Goal: Transaction & Acquisition: Purchase product/service

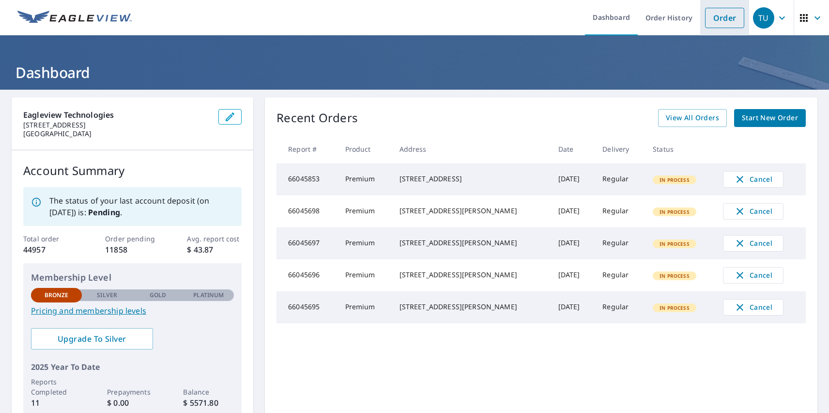
click at [717, 17] on link "Order" at bounding box center [724, 18] width 39 height 20
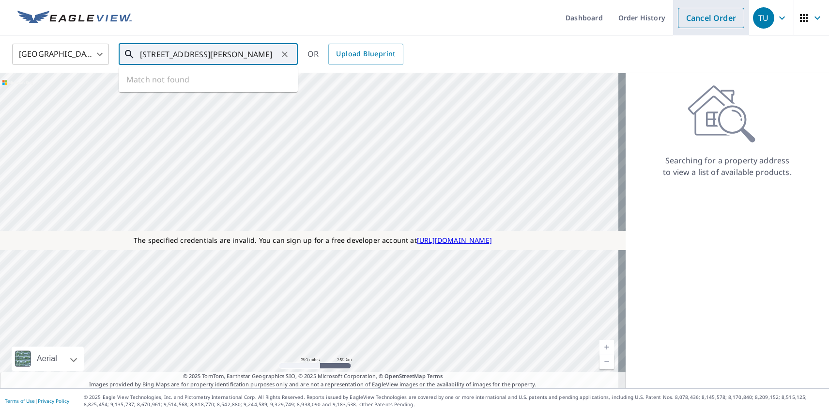
type input "[STREET_ADDRESS][PERSON_NAME]"
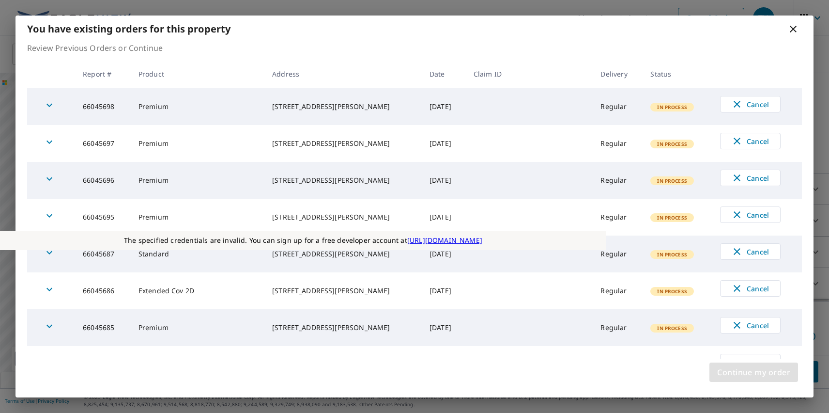
click at [753, 372] on span "Continue my order" at bounding box center [753, 372] width 73 height 14
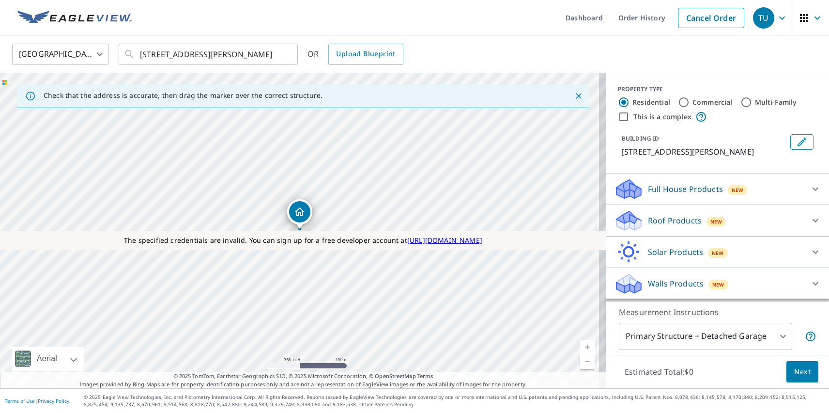
click at [666, 220] on p "Roof Products" at bounding box center [675, 221] width 54 height 12
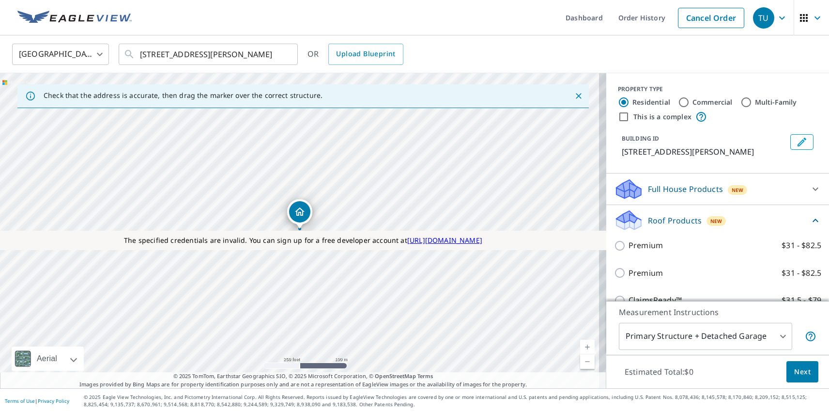
click at [638, 273] on p "Premium" at bounding box center [646, 273] width 34 height 12
click at [629, 273] on input "Premium $31 - $82.5" at bounding box center [621, 273] width 15 height 12
checkbox input "true"
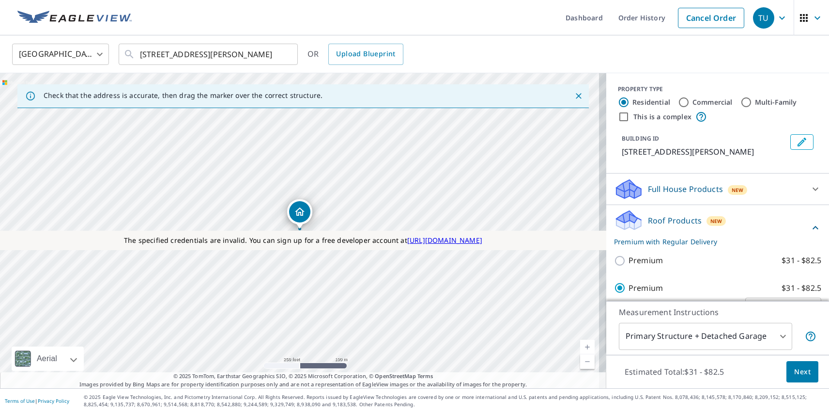
click at [795, 371] on span "Next" at bounding box center [802, 372] width 16 height 12
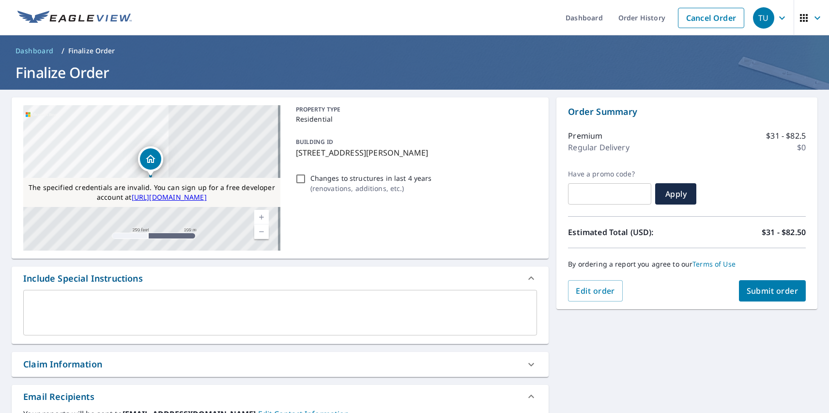
click at [765, 291] on span "Submit order" at bounding box center [773, 290] width 52 height 11
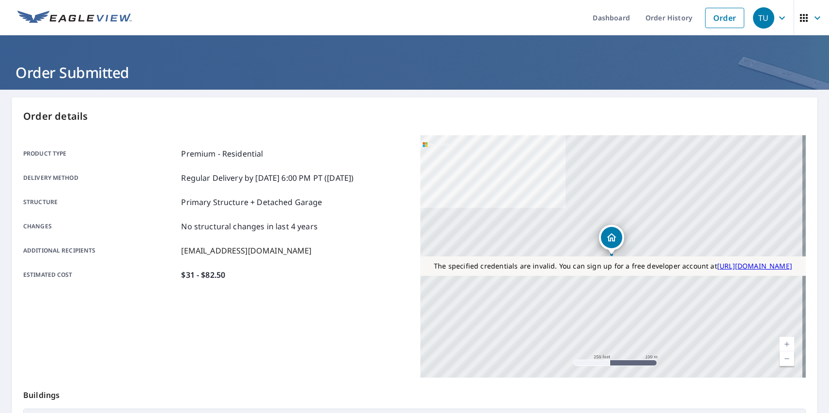
click at [756, 17] on div "TU" at bounding box center [763, 17] width 21 height 21
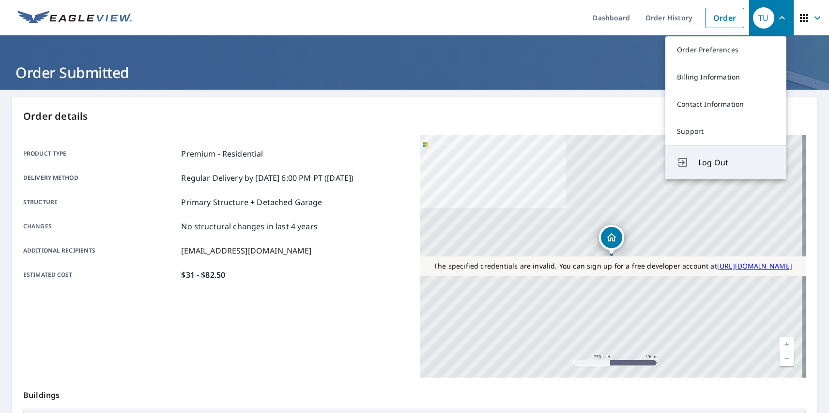
click at [737, 162] on span "Log Out" at bounding box center [736, 162] width 77 height 12
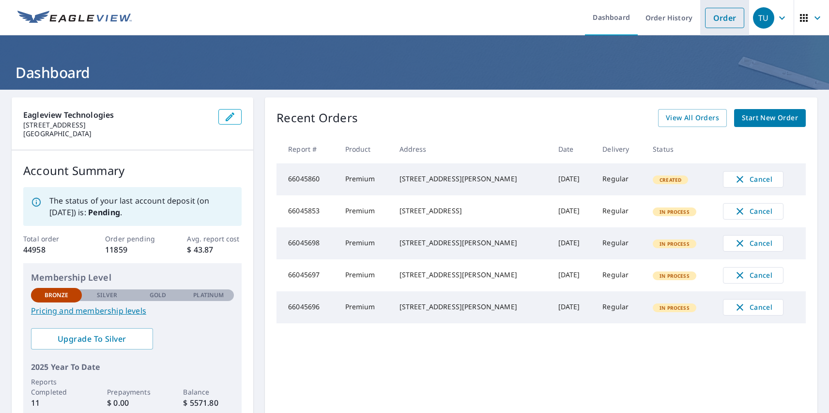
click at [717, 17] on link "Order" at bounding box center [724, 18] width 39 height 20
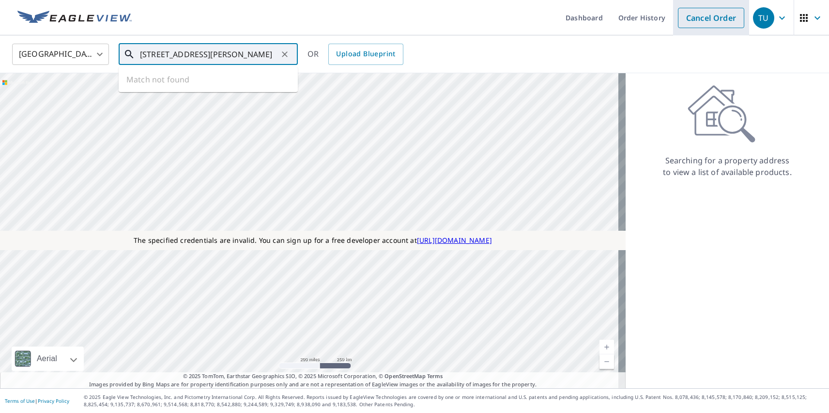
type input "[STREET_ADDRESS][PERSON_NAME]"
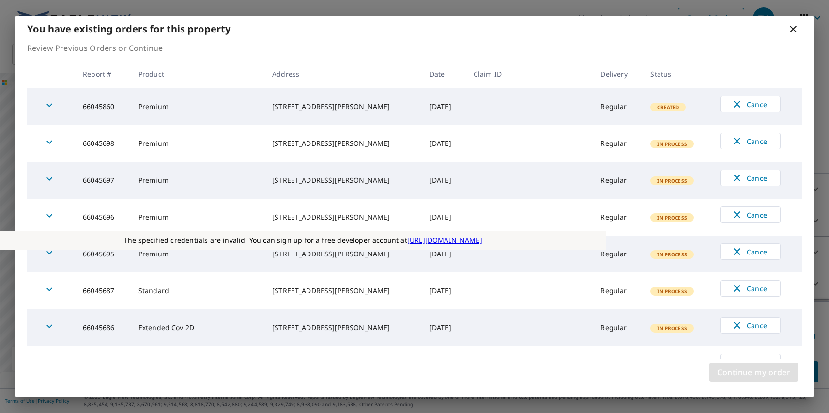
click at [753, 372] on span "Continue my order" at bounding box center [753, 372] width 73 height 14
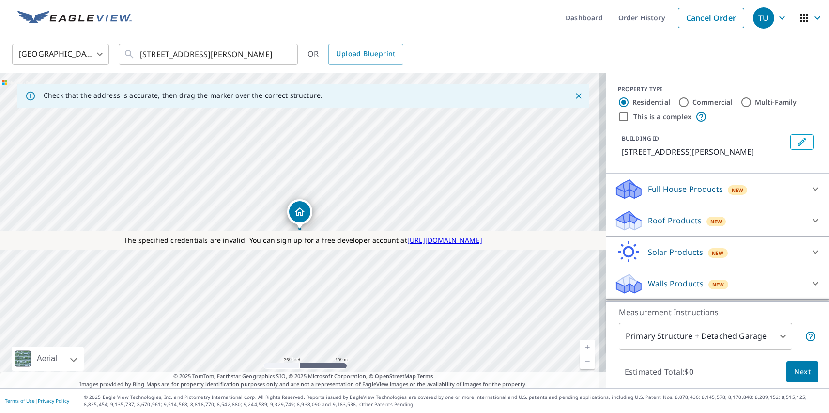
click at [666, 220] on p "Roof Products" at bounding box center [675, 221] width 54 height 12
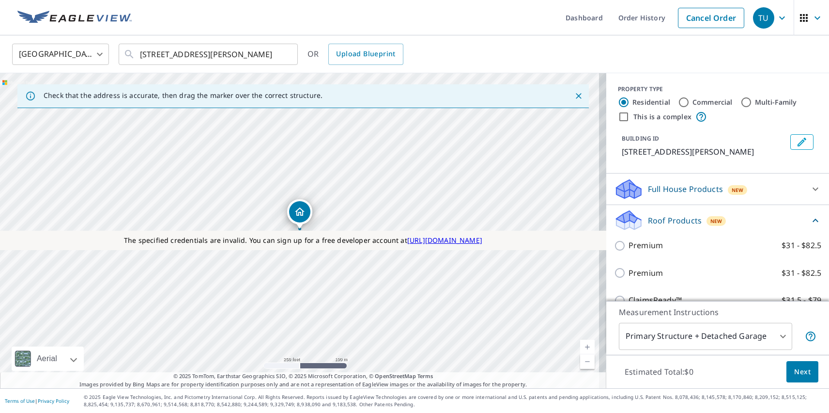
click at [638, 273] on p "Premium" at bounding box center [646, 273] width 34 height 12
click at [629, 273] on input "Premium $31 - $82.5" at bounding box center [621, 273] width 15 height 12
checkbox input "true"
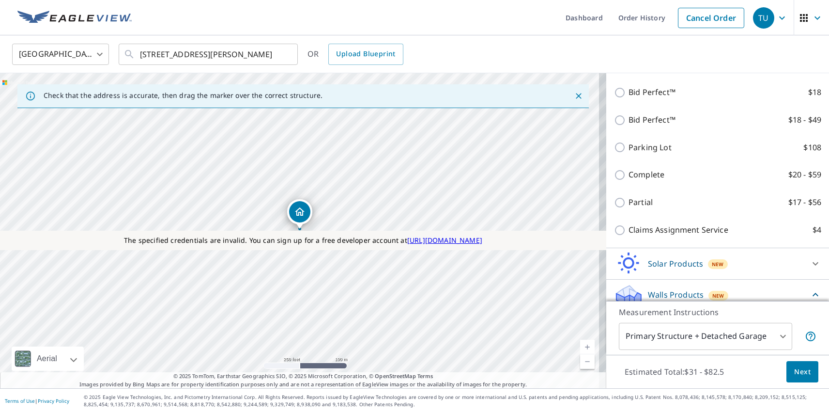
click at [631, 314] on p "Walls" at bounding box center [639, 320] width 20 height 12
click at [629, 314] on input "Walls $74" at bounding box center [621, 320] width 15 height 12
checkbox input "true"
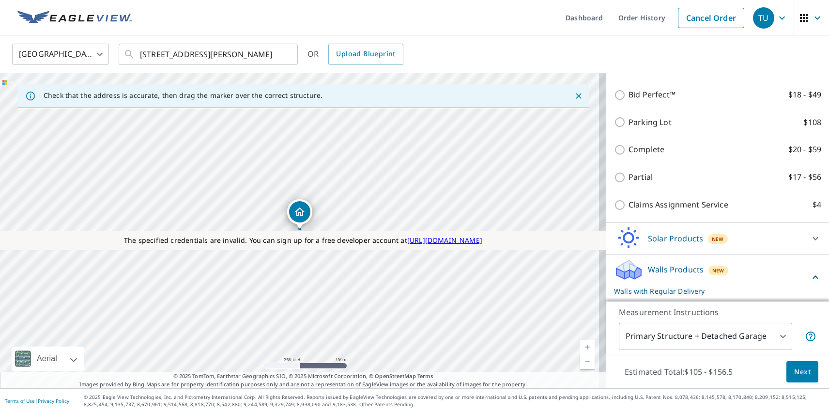
click at [795, 371] on span "Next" at bounding box center [802, 372] width 16 height 12
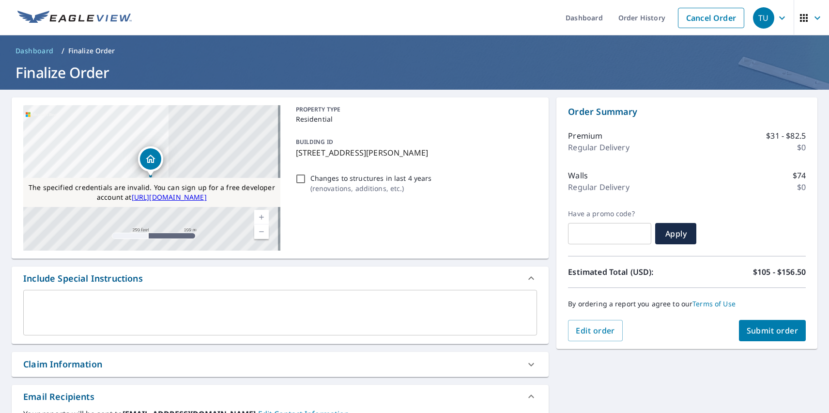
click at [765, 330] on span "Submit order" at bounding box center [773, 330] width 52 height 11
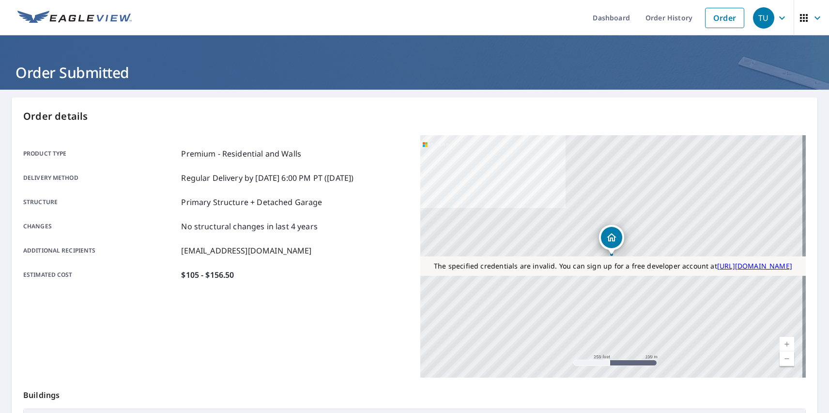
click at [756, 17] on div "TU" at bounding box center [763, 17] width 21 height 21
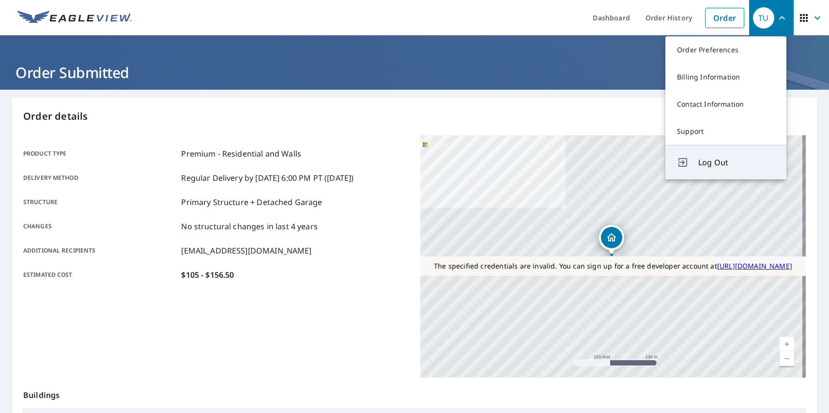
click at [737, 162] on span "Log Out" at bounding box center [736, 162] width 77 height 12
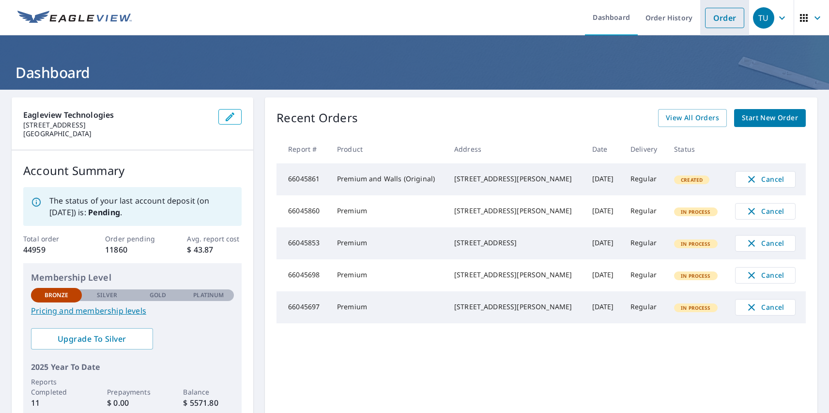
click at [717, 17] on link "Order" at bounding box center [724, 18] width 39 height 20
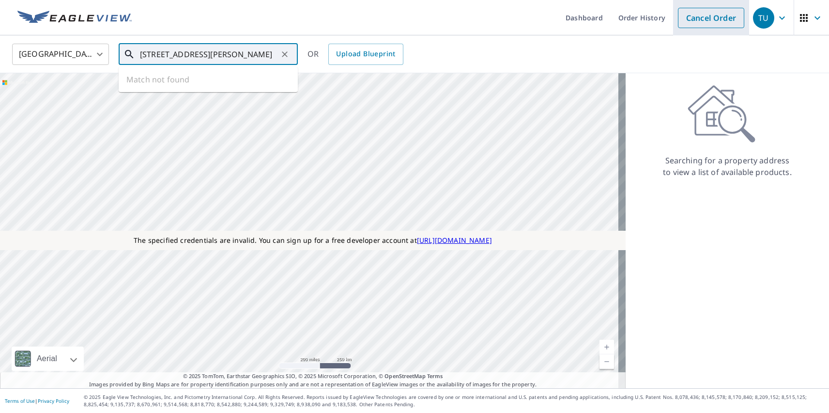
type input "[STREET_ADDRESS][PERSON_NAME]"
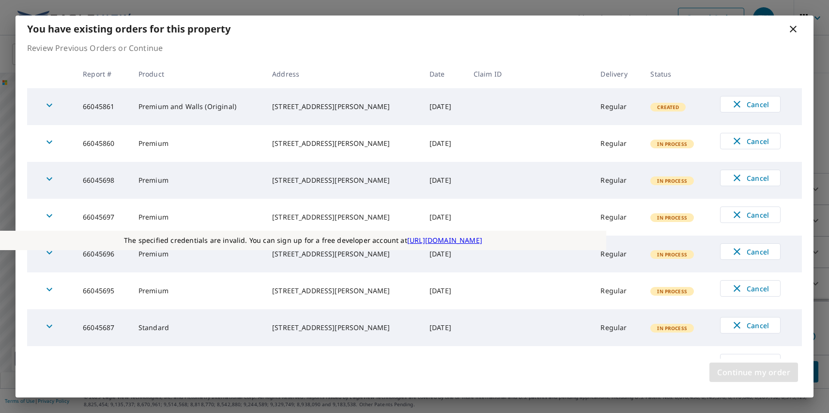
click at [753, 372] on span "Continue my order" at bounding box center [753, 372] width 73 height 14
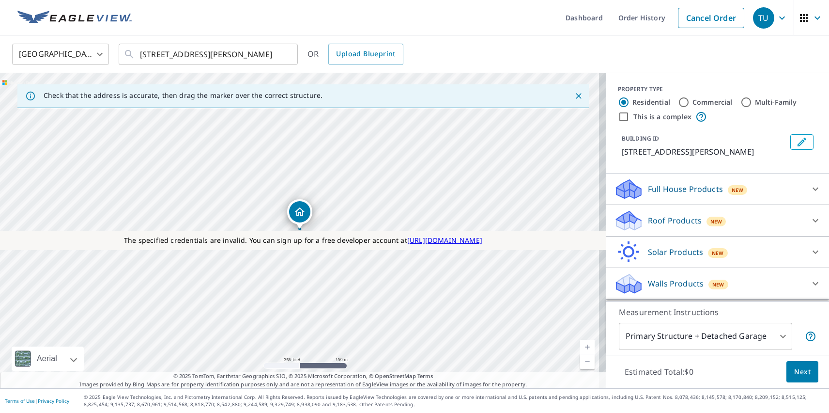
click at [666, 220] on p "Roof Products" at bounding box center [675, 221] width 54 height 12
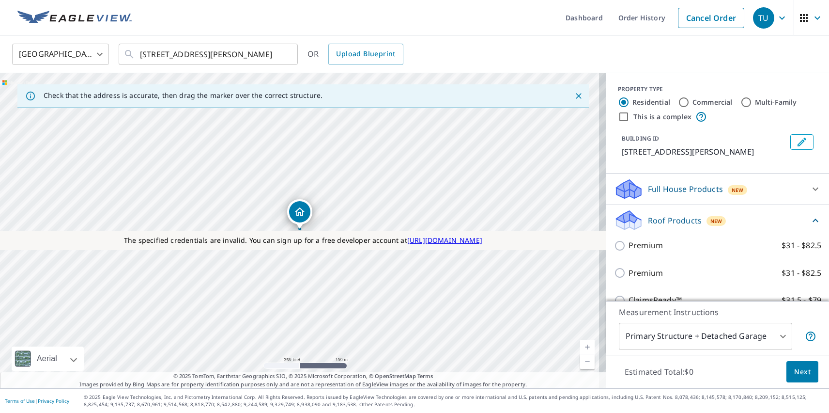
checkbox input "true"
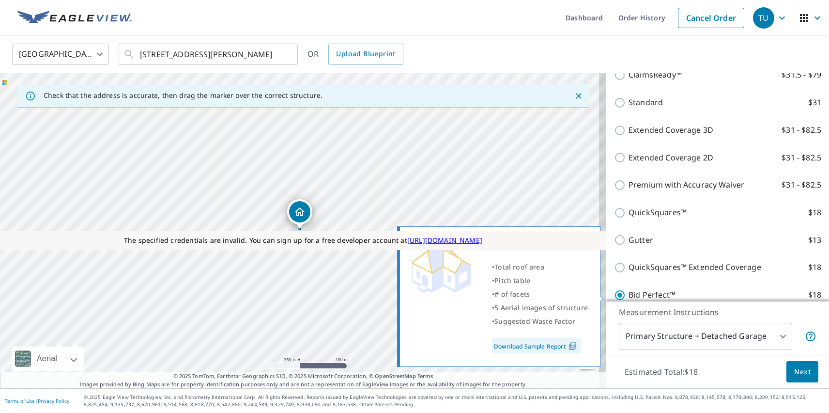
click at [795, 371] on span "Next" at bounding box center [802, 372] width 16 height 12
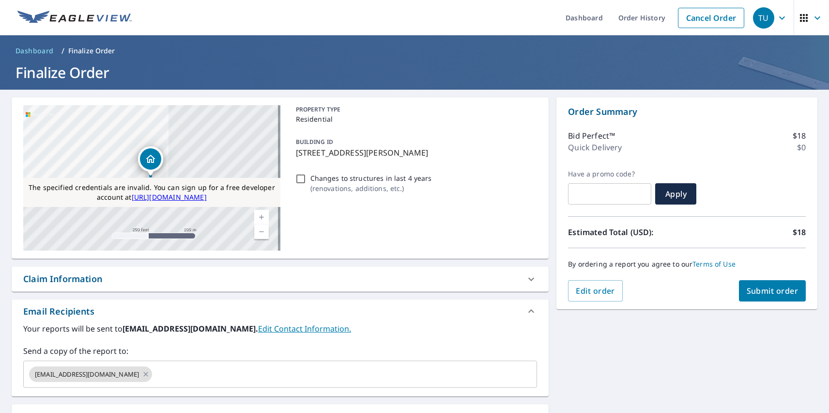
click at [765, 291] on span "Submit order" at bounding box center [773, 290] width 52 height 11
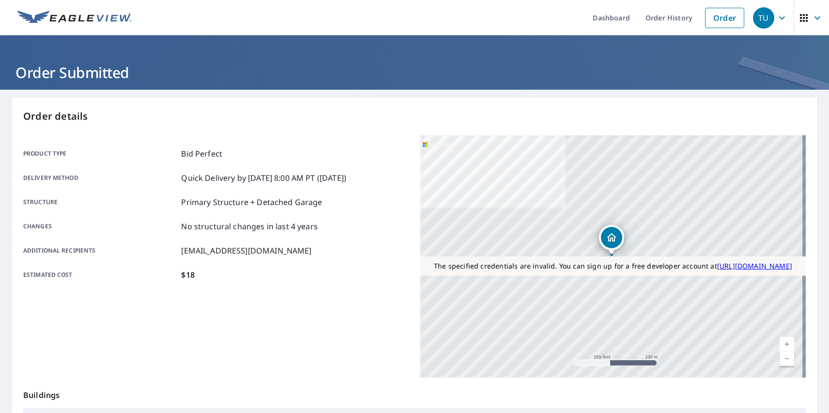
click at [756, 17] on div "TU" at bounding box center [763, 17] width 21 height 21
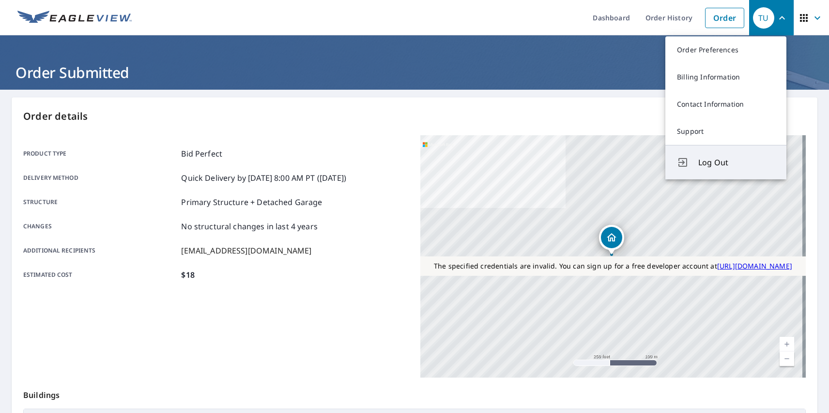
click at [737, 162] on span "Log Out" at bounding box center [736, 162] width 77 height 12
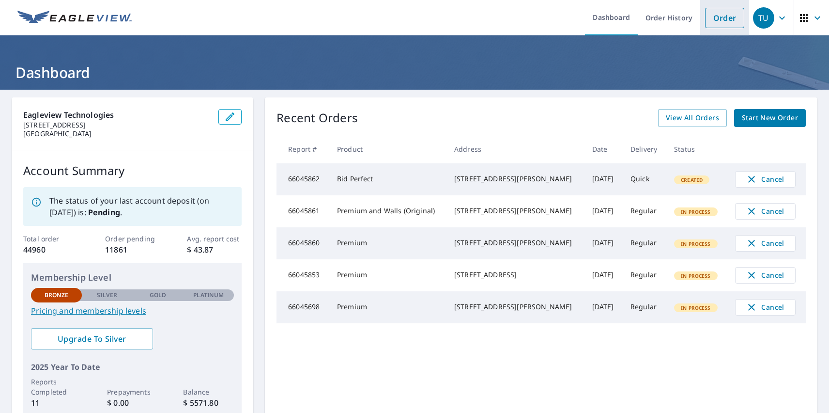
click at [717, 17] on link "Order" at bounding box center [724, 18] width 39 height 20
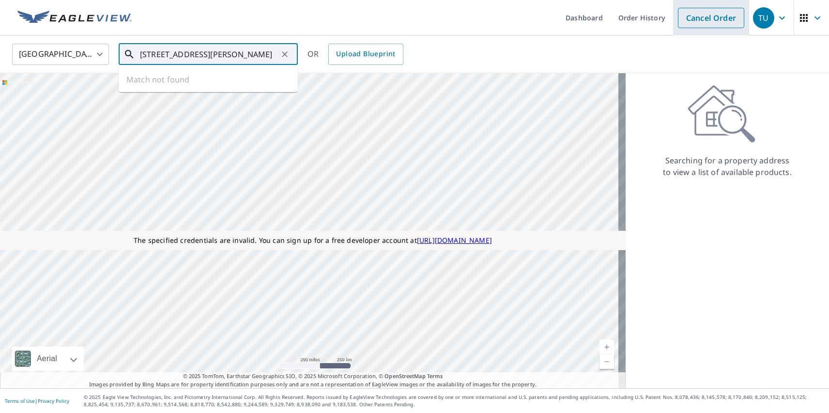
type input "[STREET_ADDRESS][PERSON_NAME]"
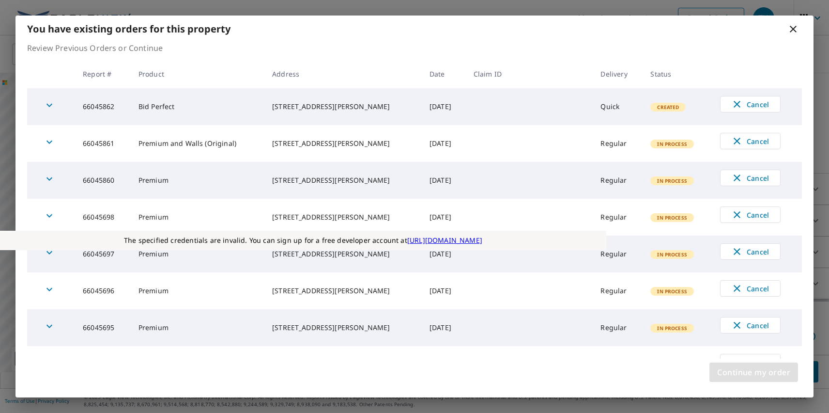
click at [753, 372] on span "Continue my order" at bounding box center [753, 372] width 73 height 14
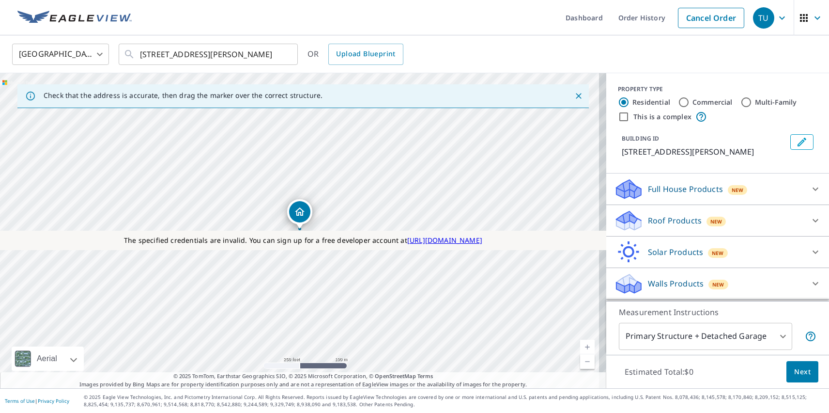
click at [705, 102] on label "Commercial" at bounding box center [712, 102] width 40 height 10
click at [690, 102] on input "Commercial" at bounding box center [684, 102] width 12 height 12
radio input "true"
type input "4"
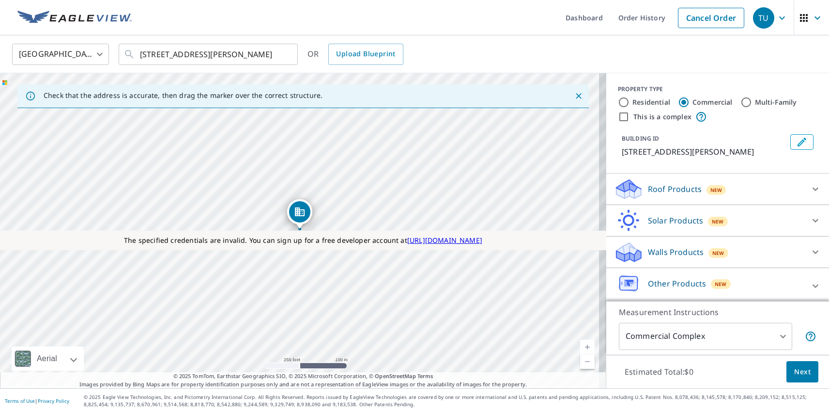
click at [666, 189] on p "Roof Products" at bounding box center [675, 189] width 54 height 12
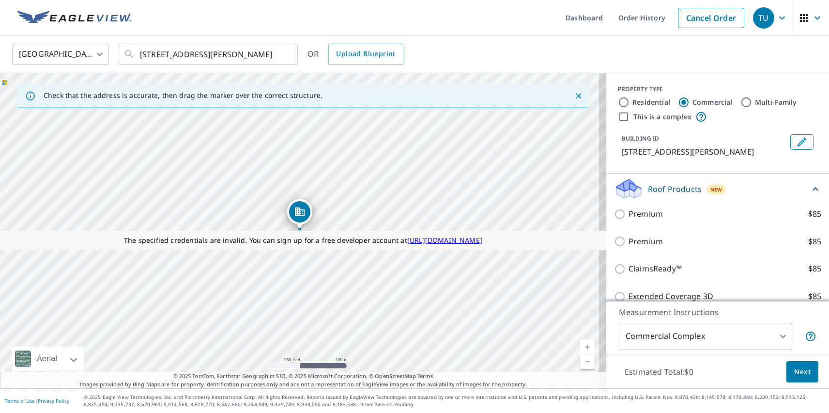
checkbox input "true"
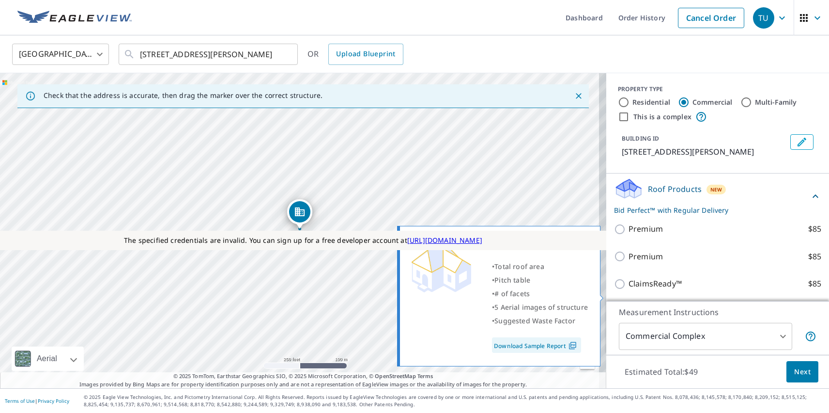
scroll to position [154, 0]
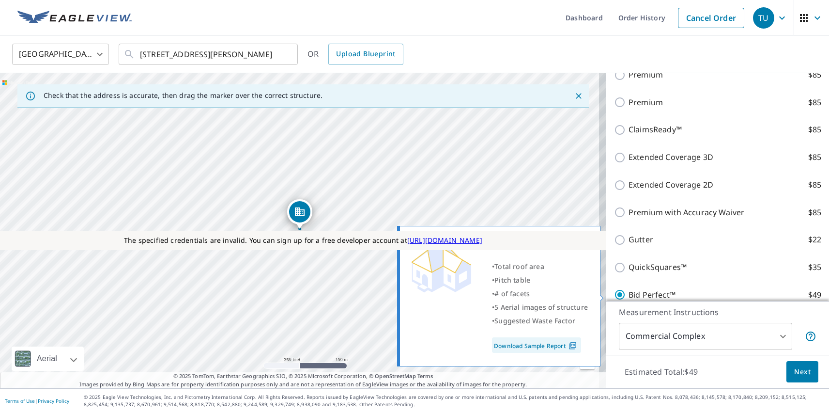
click at [795, 371] on span "Next" at bounding box center [802, 372] width 16 height 12
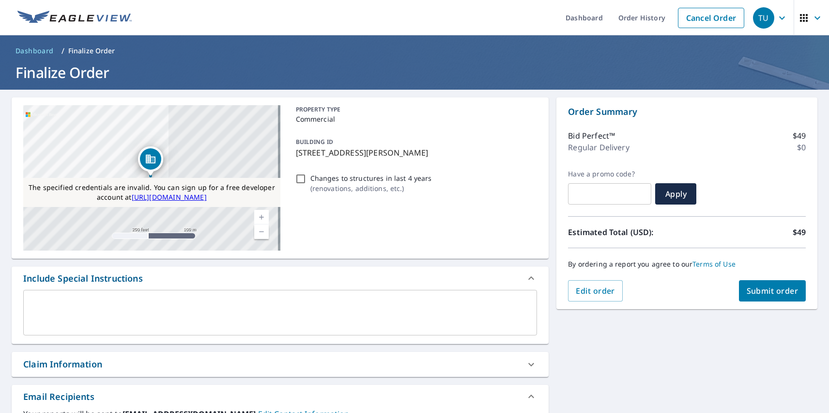
click at [765, 291] on span "Submit order" at bounding box center [773, 290] width 52 height 11
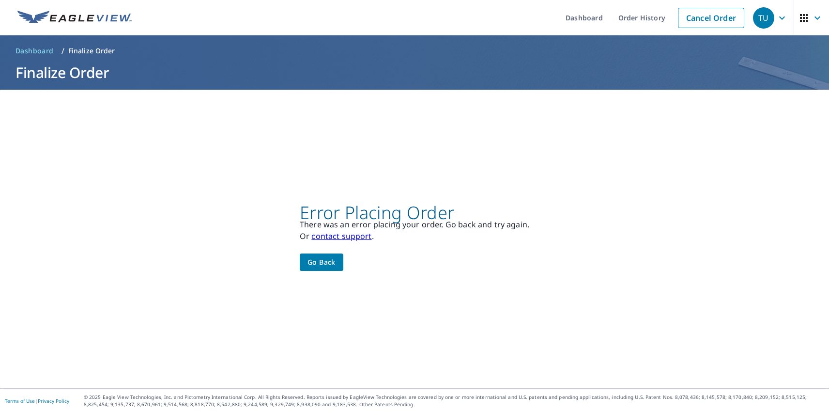
click at [756, 17] on div "TU" at bounding box center [763, 17] width 21 height 21
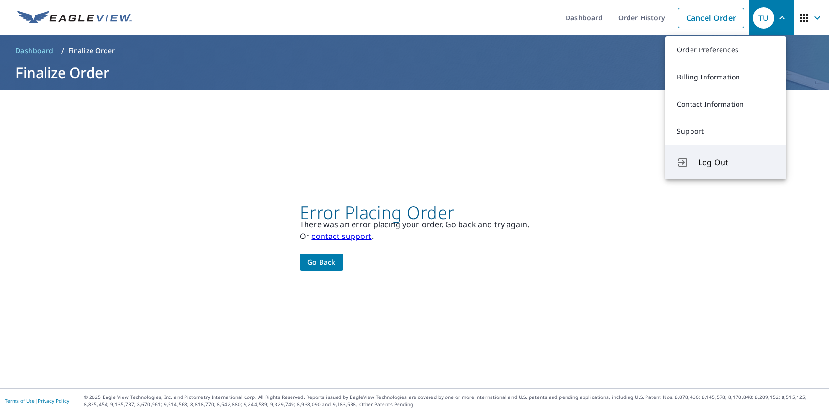
click at [737, 162] on span "Log Out" at bounding box center [736, 162] width 77 height 12
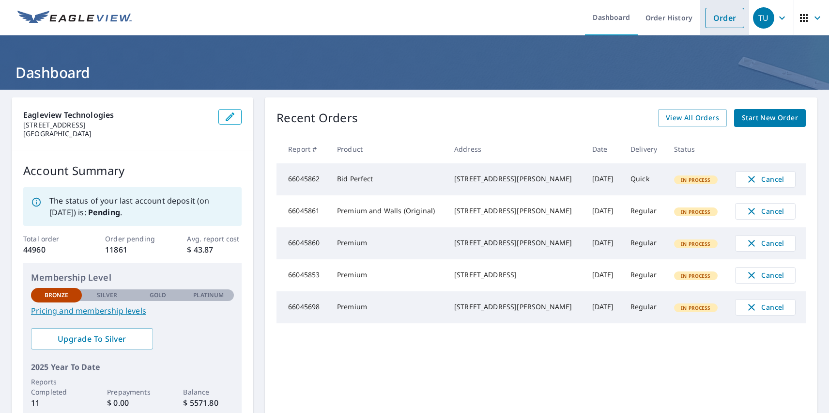
click at [717, 17] on link "Order" at bounding box center [724, 18] width 39 height 20
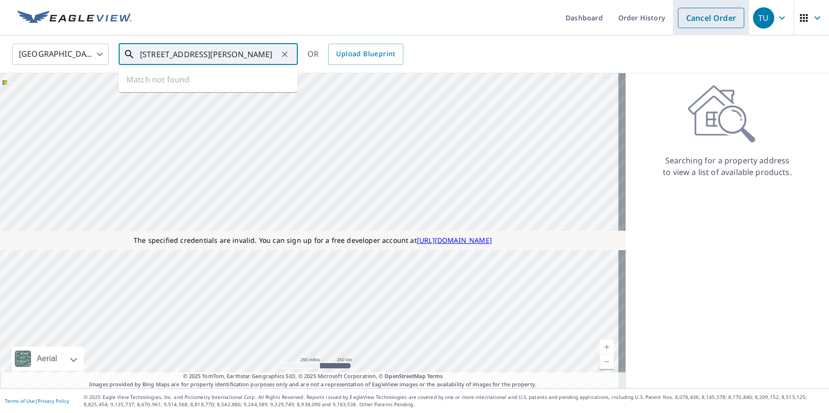
type input "[STREET_ADDRESS][PERSON_NAME]"
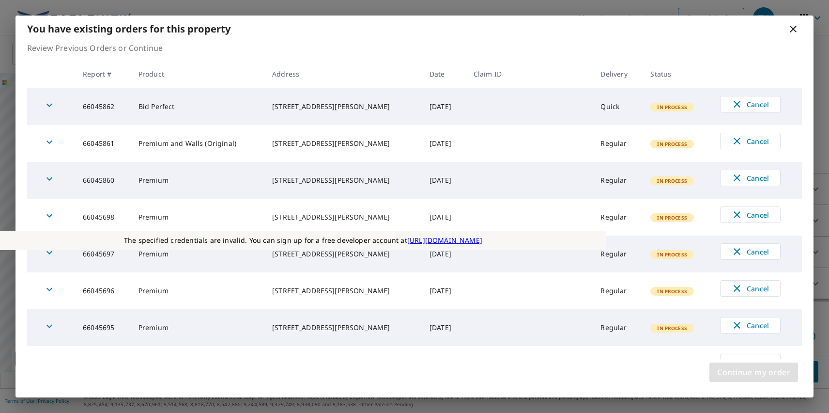
click at [753, 372] on span "Continue my order" at bounding box center [753, 372] width 73 height 14
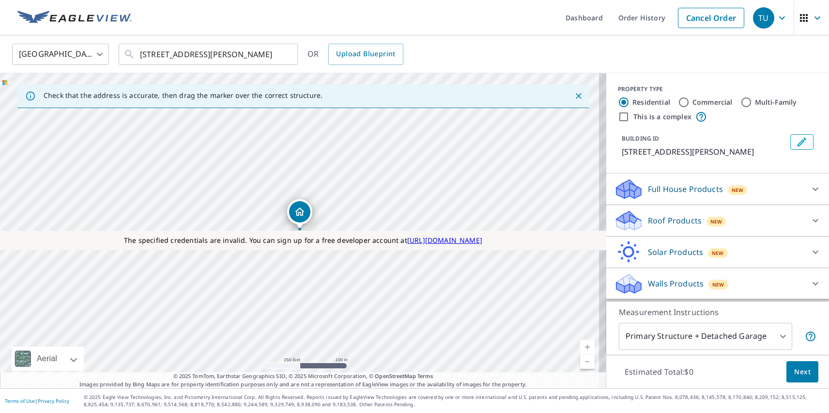
click at [677, 189] on p "Full House Products" at bounding box center [685, 189] width 75 height 12
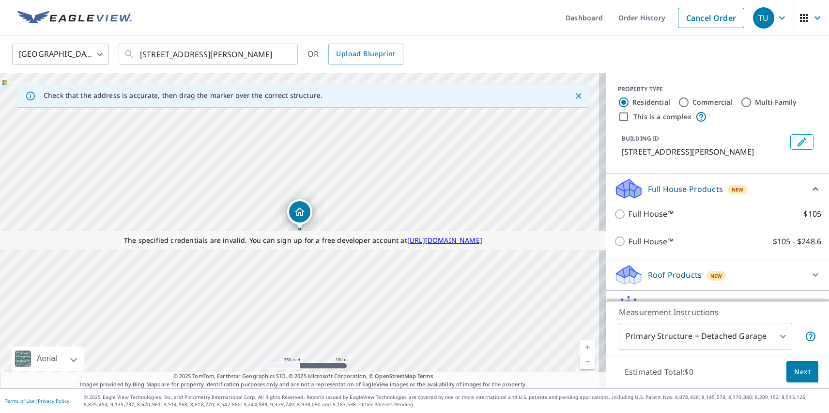
click at [644, 214] on p "Full House™" at bounding box center [651, 214] width 45 height 12
click at [629, 214] on input "Full House™ $105" at bounding box center [621, 214] width 15 height 12
checkbox input "true"
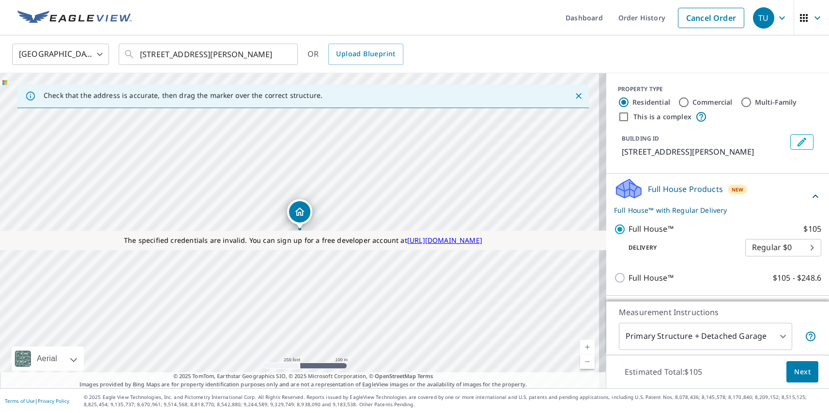
click at [795, 371] on span "Next" at bounding box center [802, 372] width 16 height 12
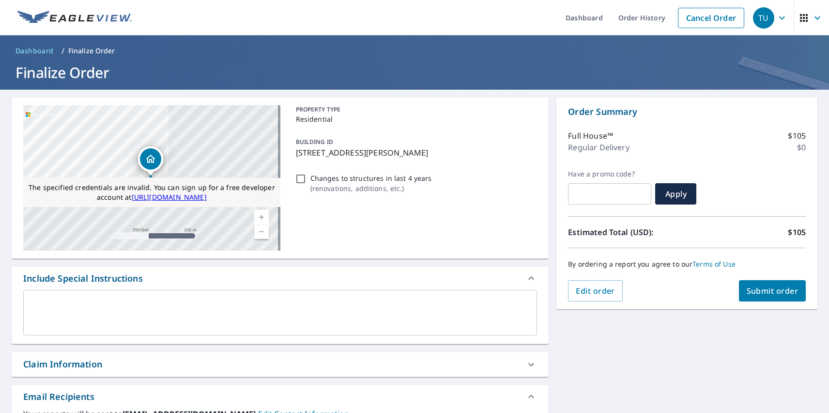
click at [765, 291] on span "Submit order" at bounding box center [773, 290] width 52 height 11
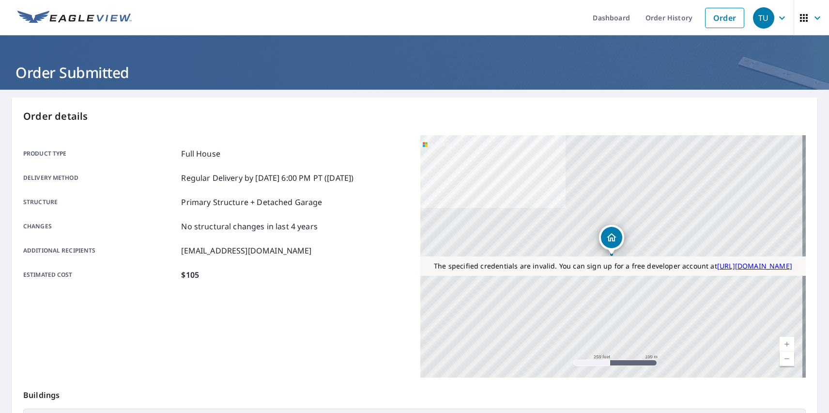
click at [756, 17] on div "TU" at bounding box center [763, 17] width 21 height 21
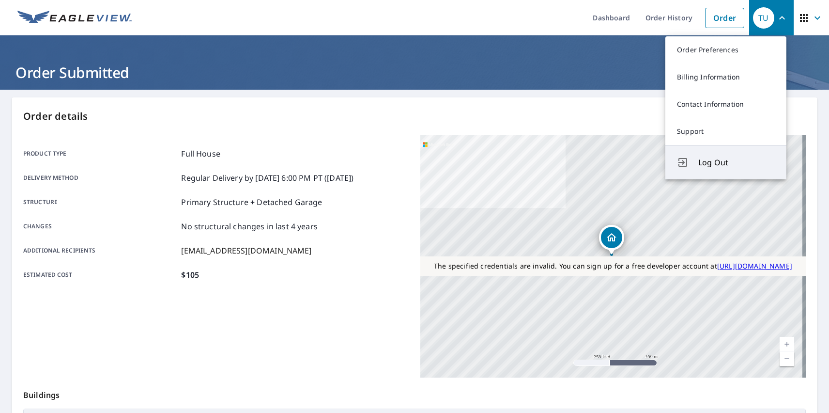
click at [737, 162] on span "Log Out" at bounding box center [736, 162] width 77 height 12
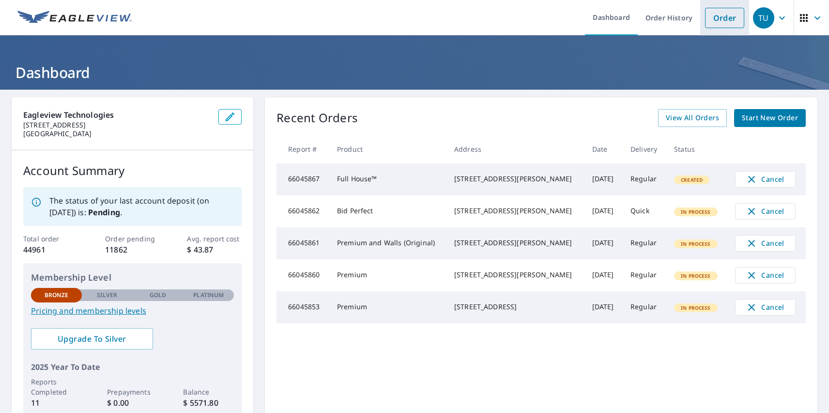
click at [717, 17] on link "Order" at bounding box center [724, 18] width 39 height 20
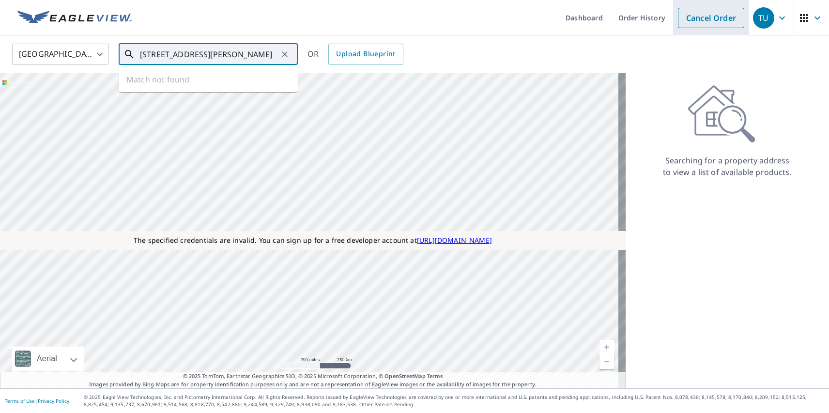
type input "[STREET_ADDRESS][PERSON_NAME]"
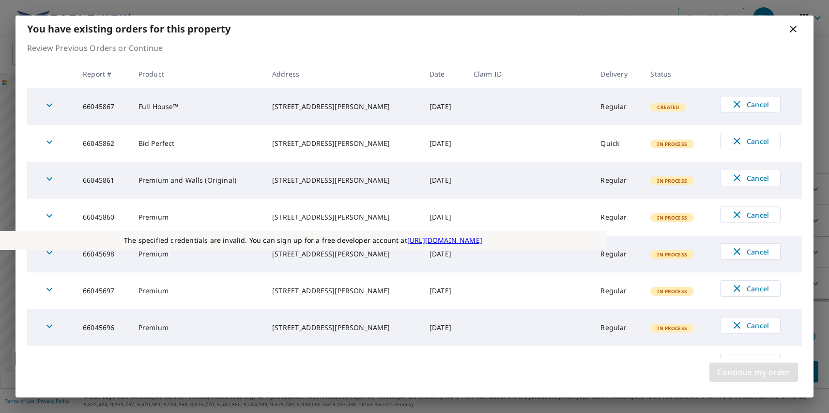
click at [753, 372] on span "Continue my order" at bounding box center [753, 372] width 73 height 14
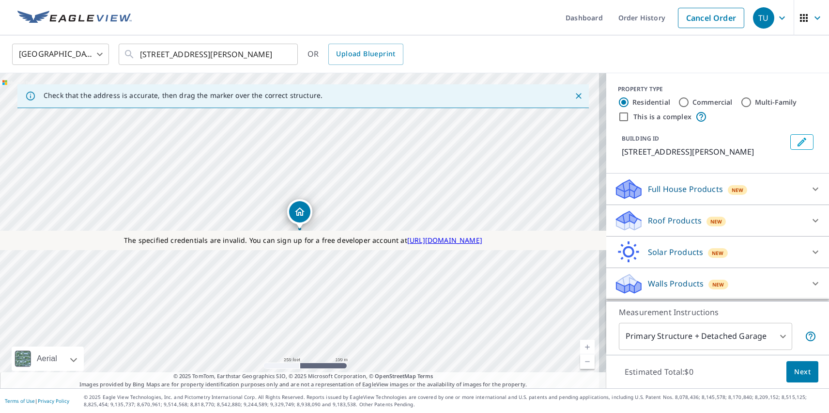
click at [768, 102] on label "Multi-Family" at bounding box center [776, 102] width 42 height 10
click at [752, 102] on input "Multi-Family" at bounding box center [746, 102] width 12 height 12
radio input "true"
type input "2"
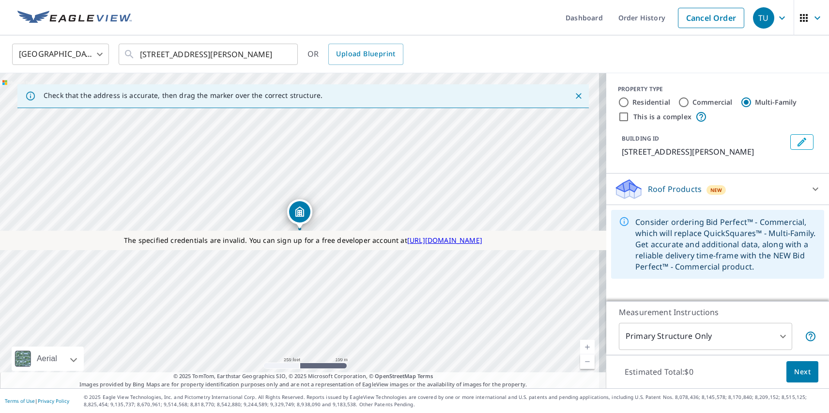
click at [666, 189] on p "Roof Products" at bounding box center [675, 189] width 54 height 12
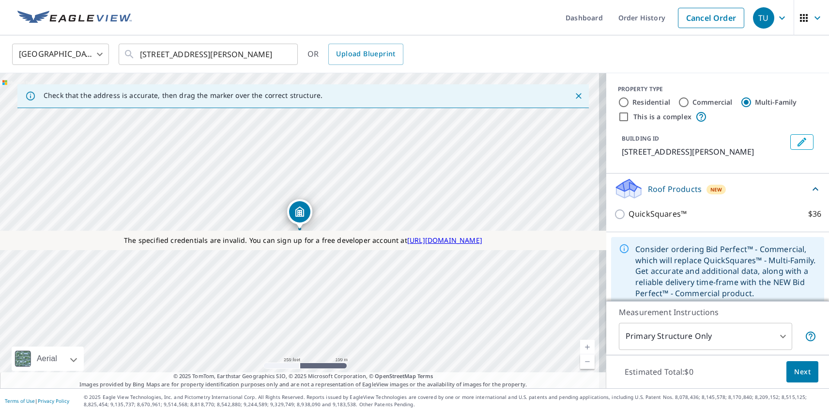
click at [649, 214] on p "QuickSquares™" at bounding box center [658, 214] width 58 height 12
click at [629, 214] on input "QuickSquares™ $36" at bounding box center [621, 214] width 15 height 12
checkbox input "true"
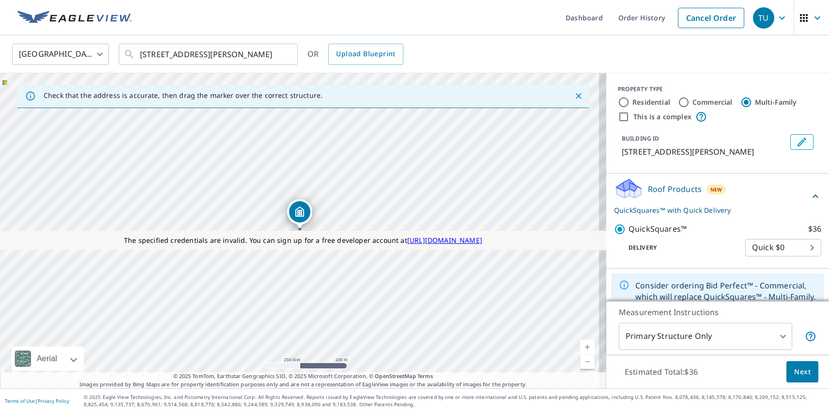
click at [795, 371] on span "Next" at bounding box center [802, 372] width 16 height 12
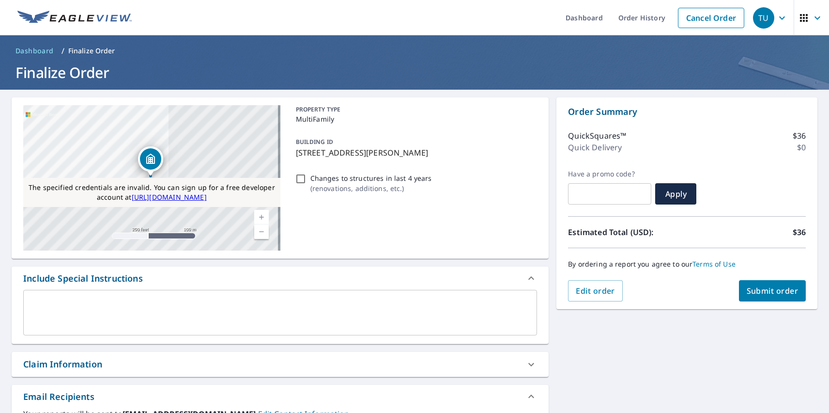
click at [765, 291] on span "Submit order" at bounding box center [773, 290] width 52 height 11
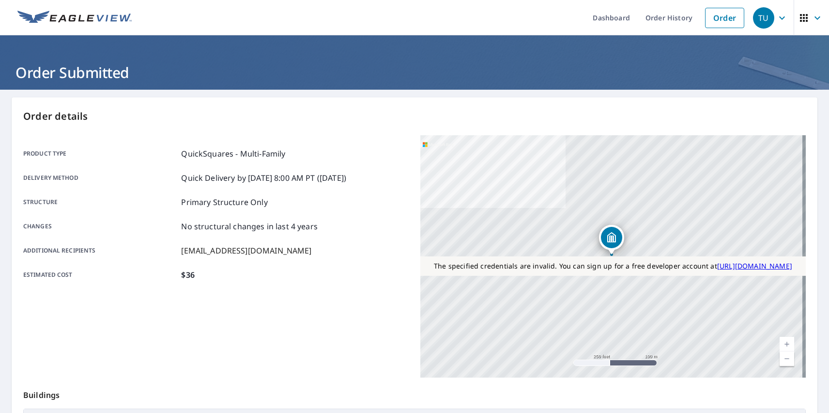
click at [756, 17] on div "TU" at bounding box center [763, 17] width 21 height 21
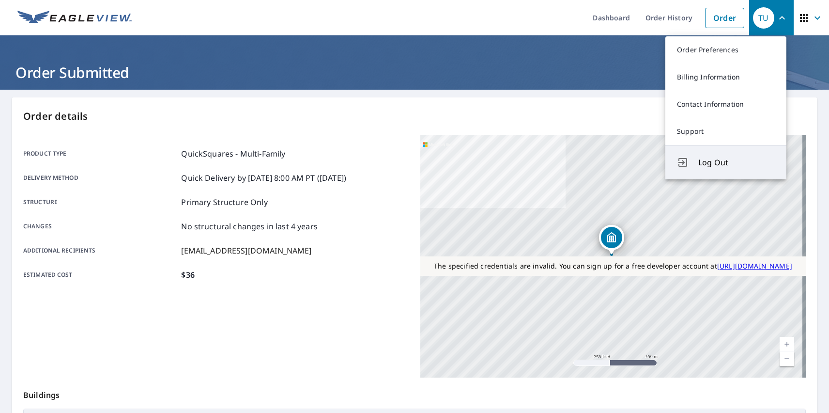
click at [737, 162] on span "Log Out" at bounding box center [736, 162] width 77 height 12
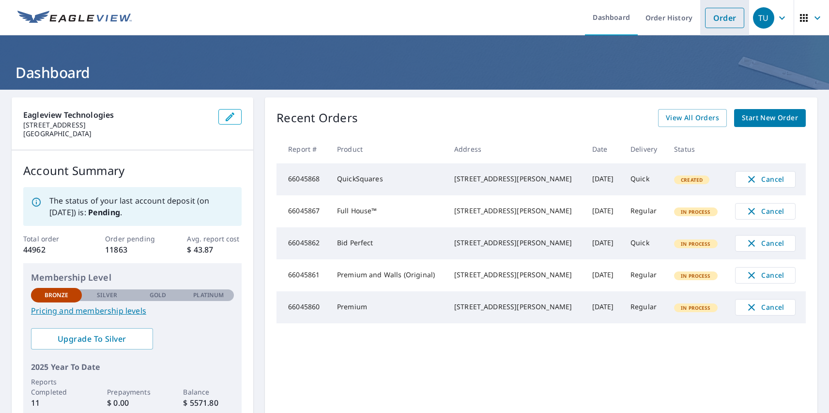
click at [717, 17] on link "Order" at bounding box center [724, 18] width 39 height 20
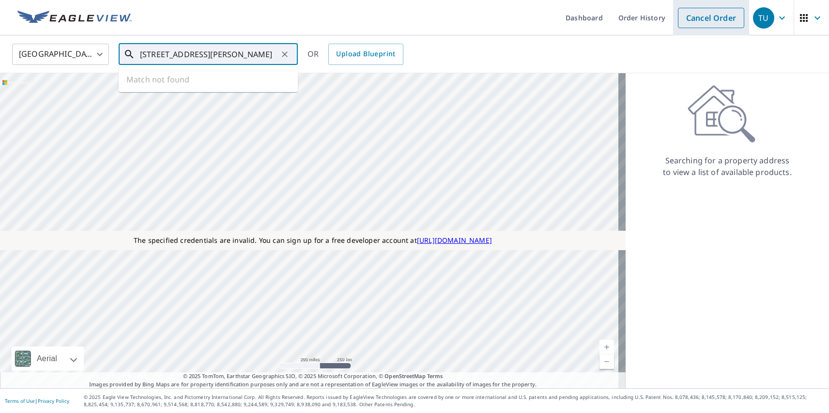
type input "[STREET_ADDRESS][PERSON_NAME]"
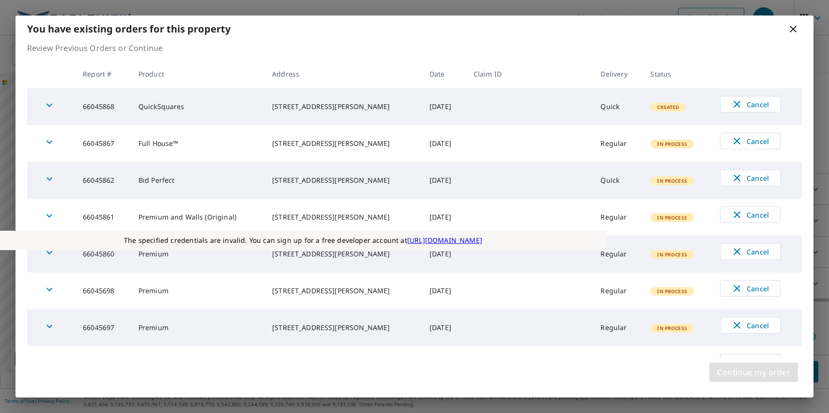
click at [753, 372] on span "Continue my order" at bounding box center [753, 372] width 73 height 14
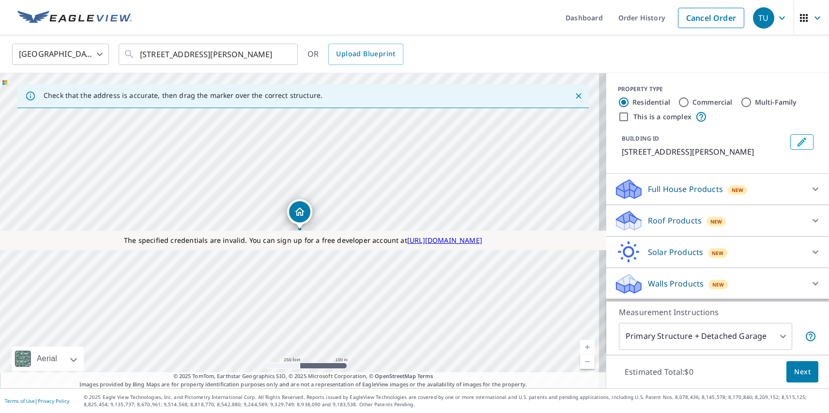
click at [705, 102] on label "Commercial" at bounding box center [712, 102] width 40 height 10
click at [690, 102] on input "Commercial" at bounding box center [684, 102] width 12 height 12
radio input "true"
type input "4"
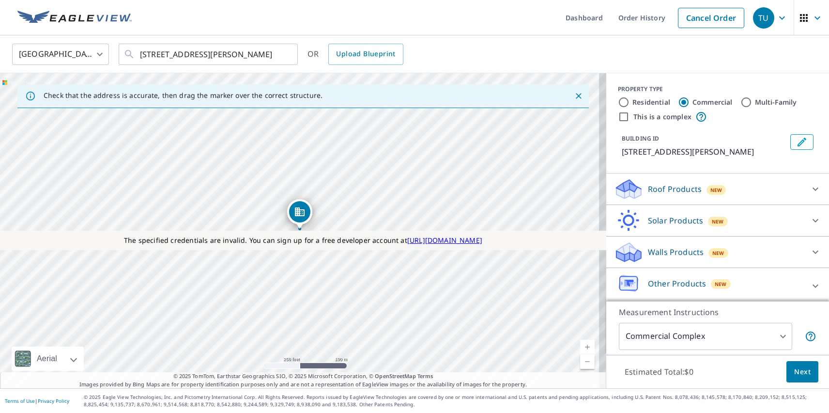
click at [655, 116] on label "This is a complex" at bounding box center [662, 117] width 58 height 10
click at [629, 116] on input "This is a complex" at bounding box center [624, 117] width 12 height 12
checkbox input "true"
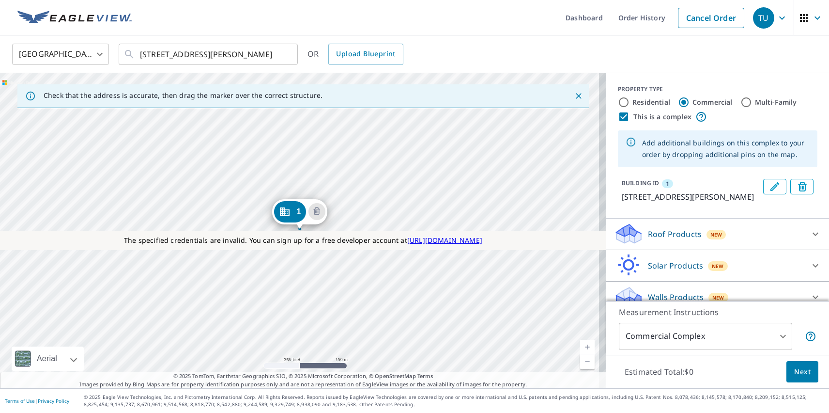
click at [194, 291] on div "1 [STREET_ADDRESS][PERSON_NAME]" at bounding box center [303, 230] width 606 height 315
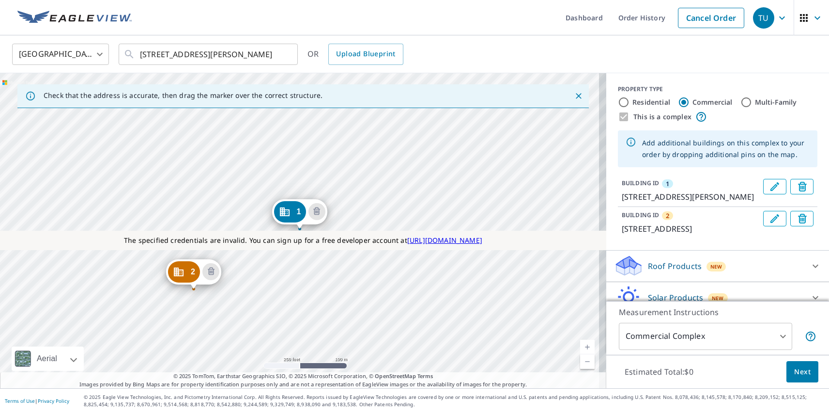
click at [266, 218] on div "2 [STREET_ADDRESS] 1 [STREET_ADDRESS][PERSON_NAME]" at bounding box center [303, 230] width 606 height 315
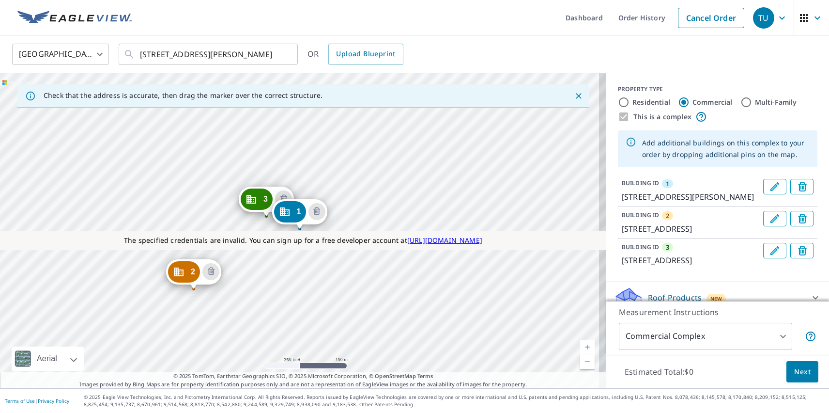
click at [666, 295] on p "Roof Products" at bounding box center [675, 298] width 54 height 12
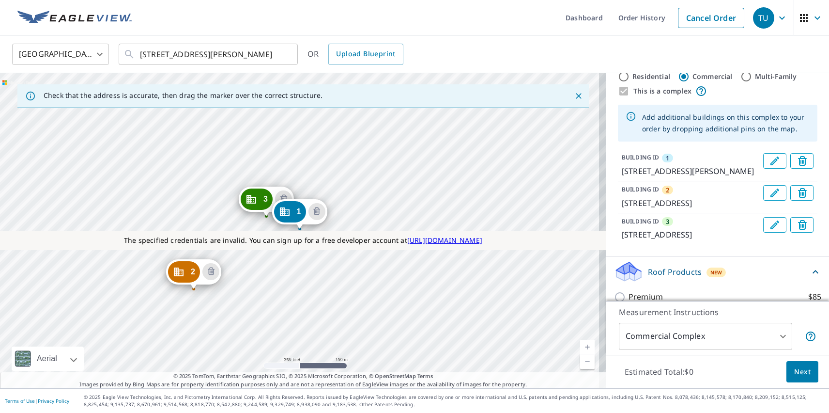
click at [638, 318] on p "Premium" at bounding box center [646, 324] width 34 height 12
click at [629, 319] on input "Premium $85" at bounding box center [621, 325] width 15 height 12
checkbox input "true"
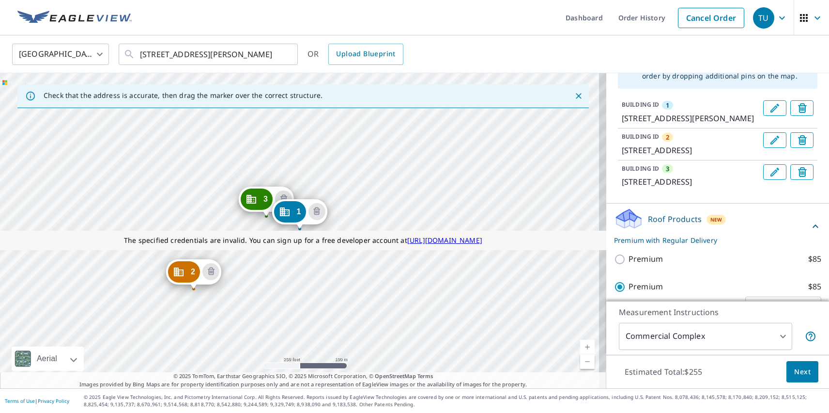
click at [795, 371] on span "Next" at bounding box center [802, 372] width 16 height 12
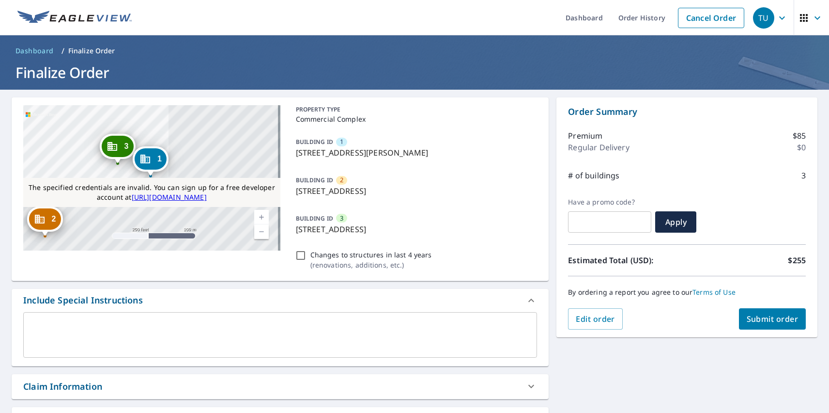
click at [765, 319] on span "Submit order" at bounding box center [773, 318] width 52 height 11
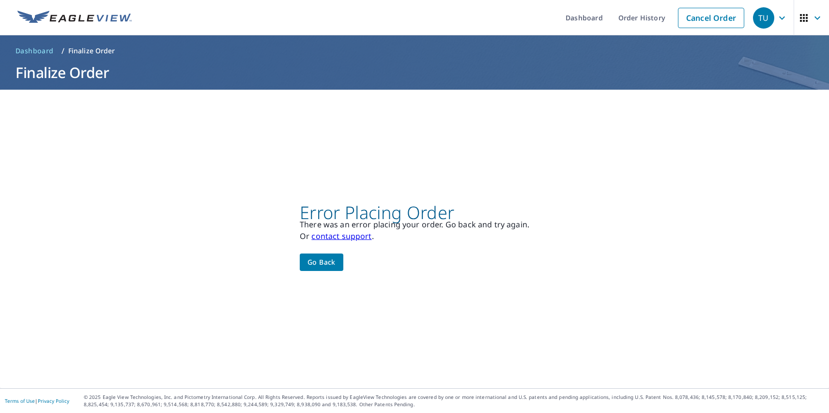
click at [756, 17] on div "TU" at bounding box center [763, 17] width 21 height 21
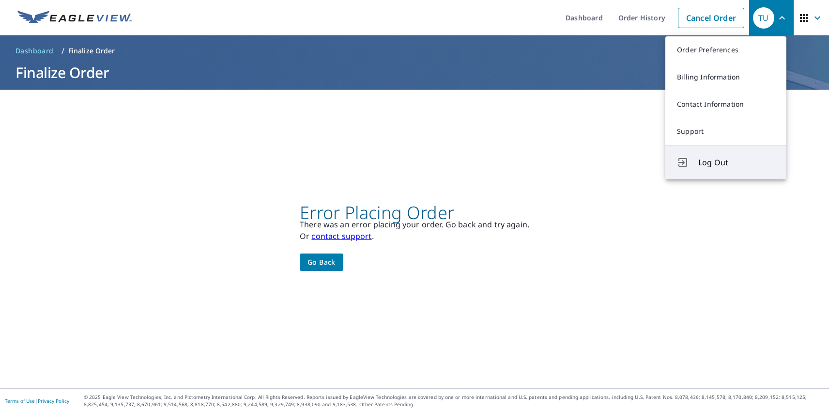
click at [737, 162] on span "Log Out" at bounding box center [736, 162] width 77 height 12
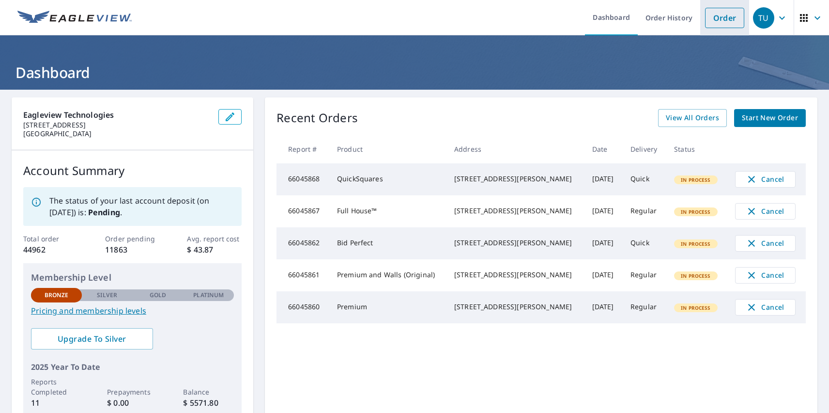
click at [717, 17] on link "Order" at bounding box center [724, 18] width 39 height 20
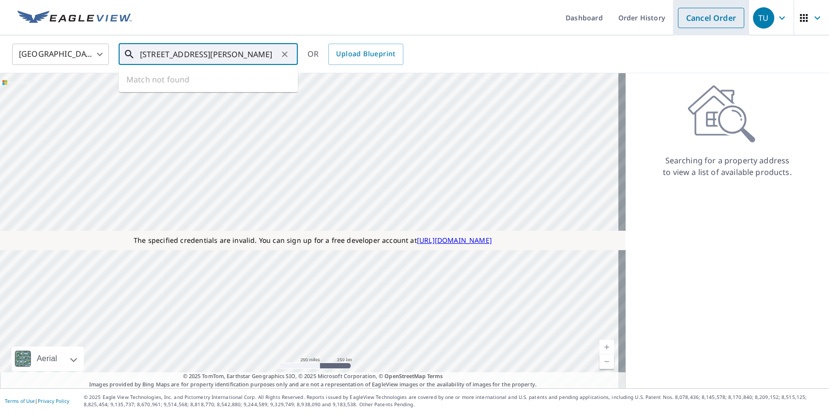
type input "[STREET_ADDRESS][PERSON_NAME]"
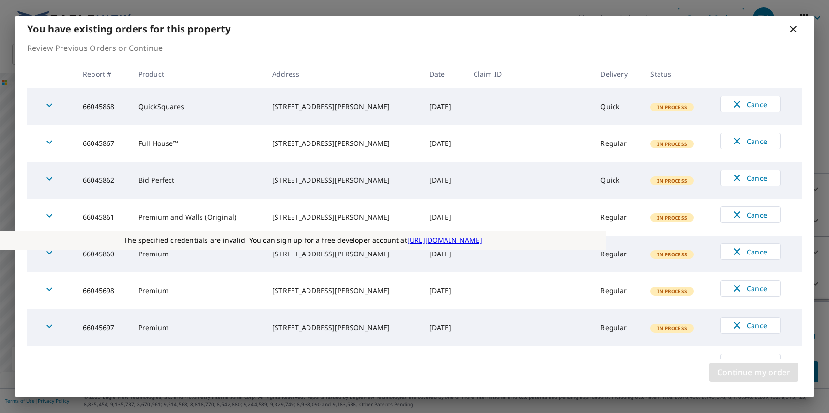
click at [753, 372] on span "Continue my order" at bounding box center [753, 372] width 73 height 14
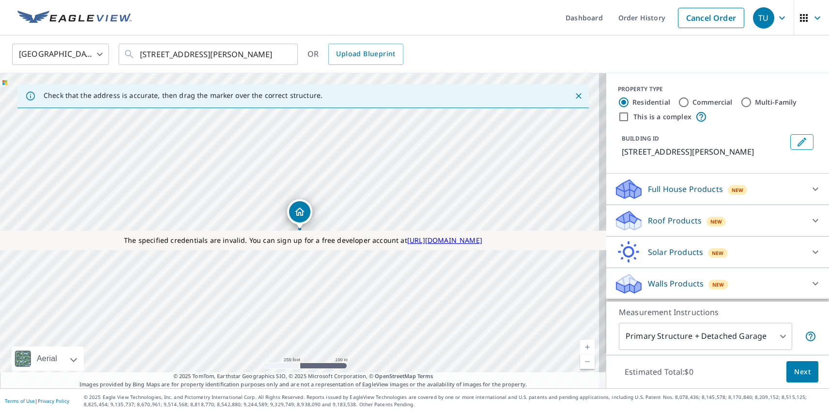
click at [705, 102] on label "Commercial" at bounding box center [712, 102] width 40 height 10
click at [690, 102] on input "Commercial" at bounding box center [684, 102] width 12 height 12
radio input "true"
type input "4"
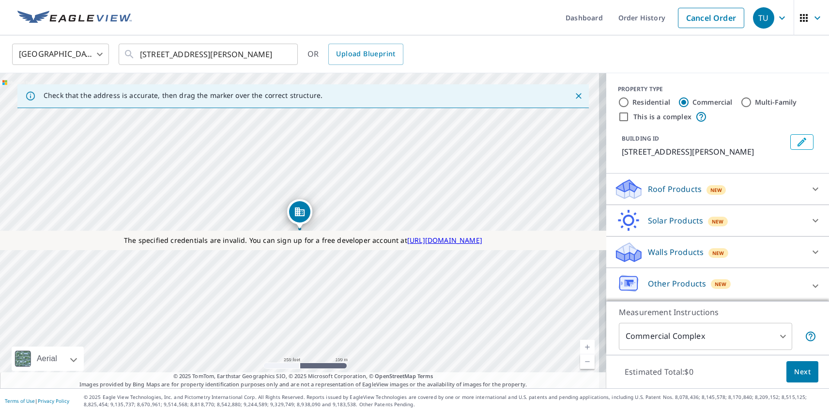
click at [655, 116] on label "This is a complex" at bounding box center [662, 117] width 58 height 10
click at [629, 116] on input "This is a complex" at bounding box center [624, 117] width 12 height 12
checkbox input "true"
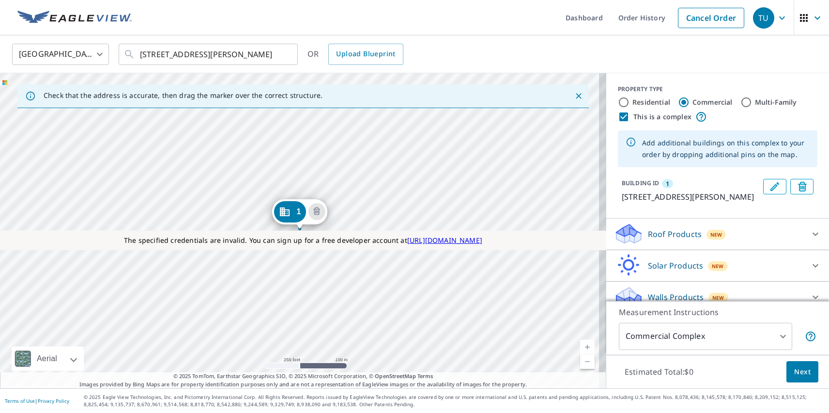
click at [194, 291] on div "1 [STREET_ADDRESS][PERSON_NAME]" at bounding box center [303, 230] width 606 height 315
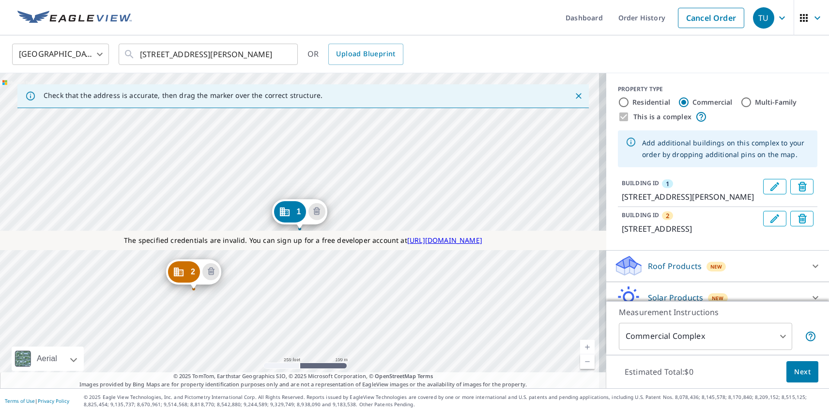
click at [266, 218] on div "2 [STREET_ADDRESS] 1 [STREET_ADDRESS][PERSON_NAME]" at bounding box center [303, 230] width 606 height 315
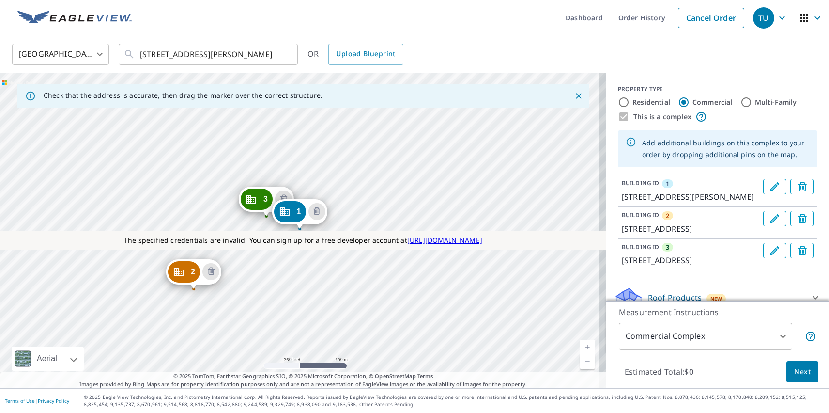
click at [666, 295] on p "Roof Products" at bounding box center [675, 298] width 54 height 12
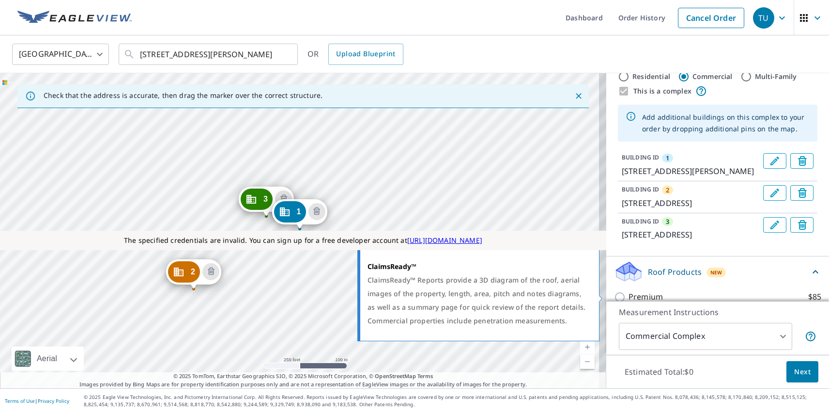
click at [648, 346] on p "ClaimsReady™" at bounding box center [655, 352] width 53 height 12
click at [629, 346] on input "ClaimsReady™ $85" at bounding box center [621, 352] width 15 height 12
checkbox input "true"
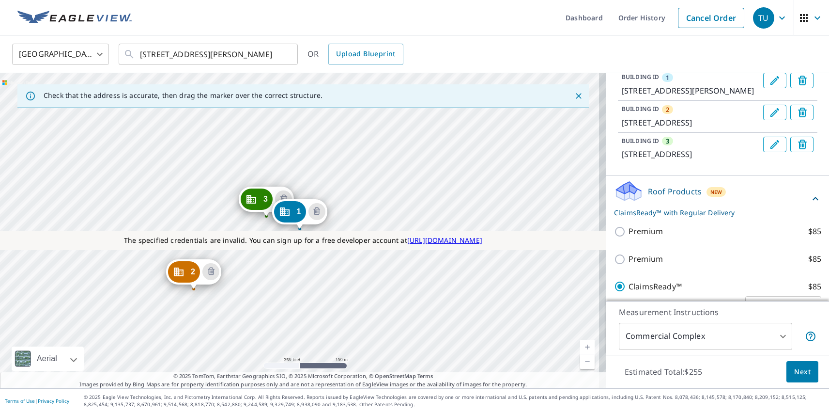
click at [795, 371] on span "Next" at bounding box center [802, 372] width 16 height 12
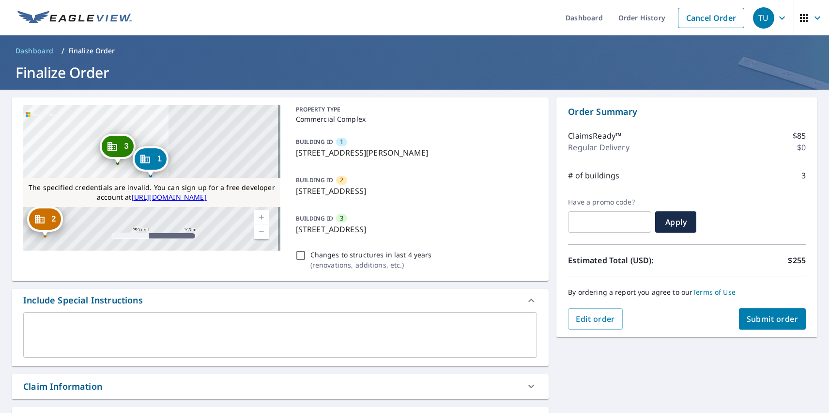
click at [765, 319] on span "Submit order" at bounding box center [773, 318] width 52 height 11
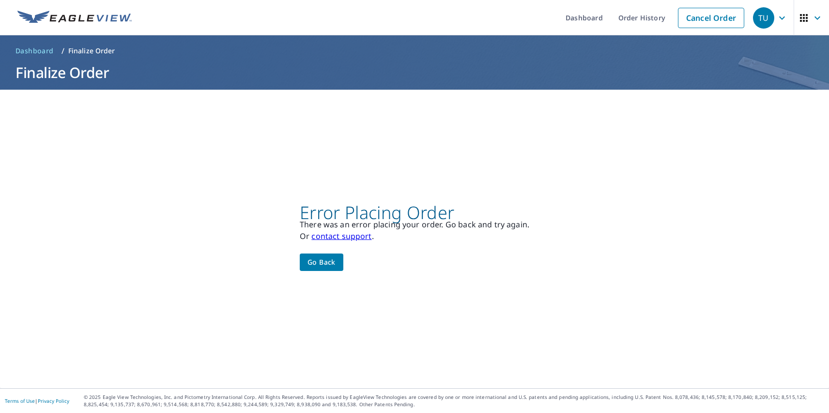
click at [756, 17] on div "TU" at bounding box center [763, 17] width 21 height 21
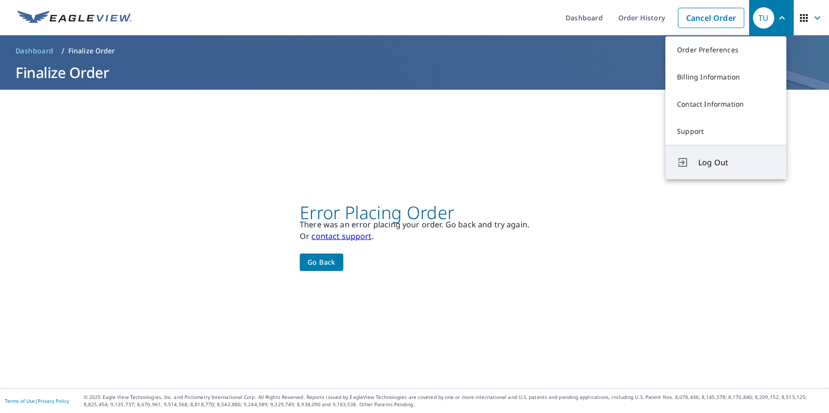
click at [737, 162] on span "Log Out" at bounding box center [736, 162] width 77 height 12
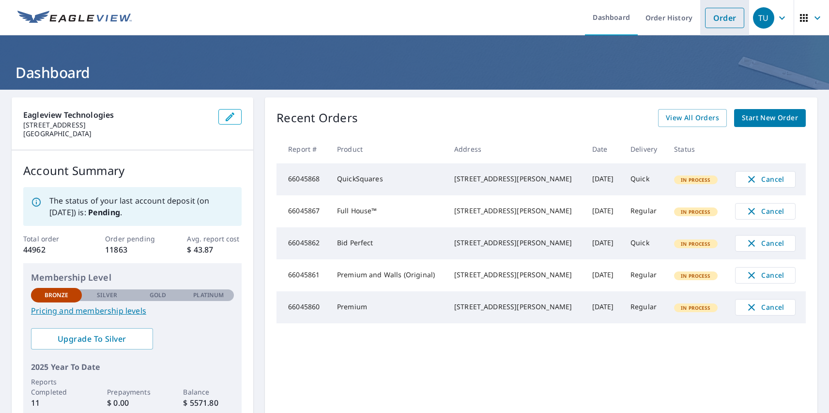
click at [717, 17] on link "Order" at bounding box center [724, 18] width 39 height 20
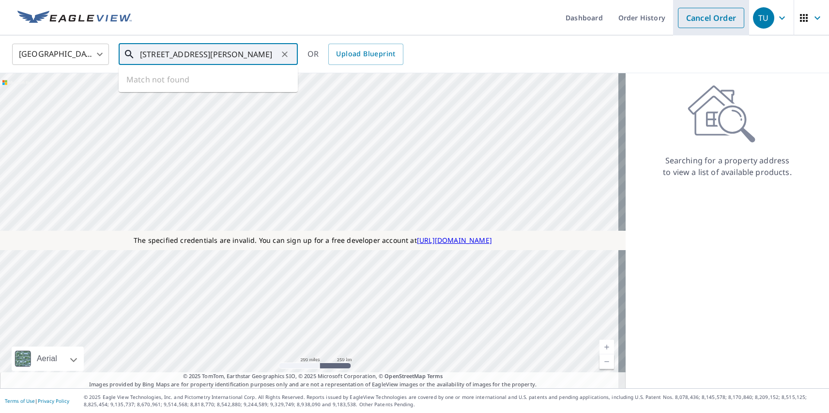
type input "[STREET_ADDRESS][PERSON_NAME]"
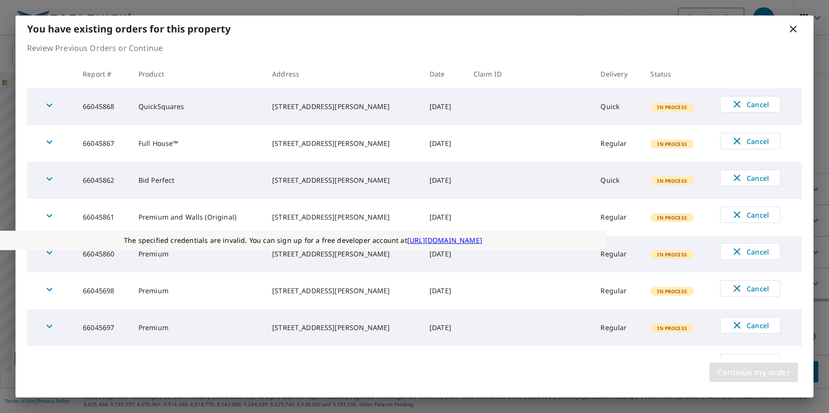
click at [753, 372] on span "Continue my order" at bounding box center [753, 372] width 73 height 14
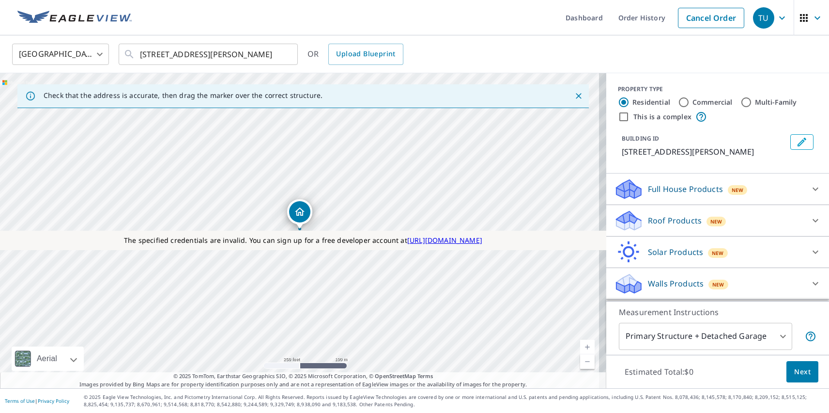
click at [666, 220] on p "Roof Products" at bounding box center [675, 221] width 54 height 12
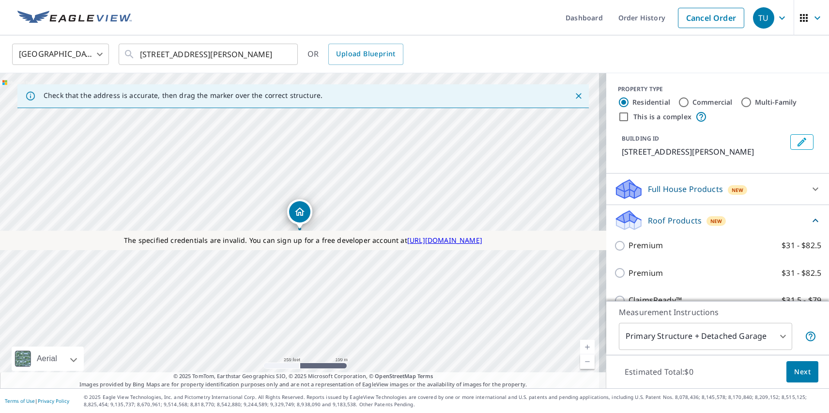
click at [714, 377] on label "Extended Coverage 2D $31 - $82.5" at bounding box center [725, 383] width 193 height 12
click at [629, 377] on input "Extended Coverage 2D $31 - $82.5" at bounding box center [621, 383] width 15 height 12
checkbox input "true"
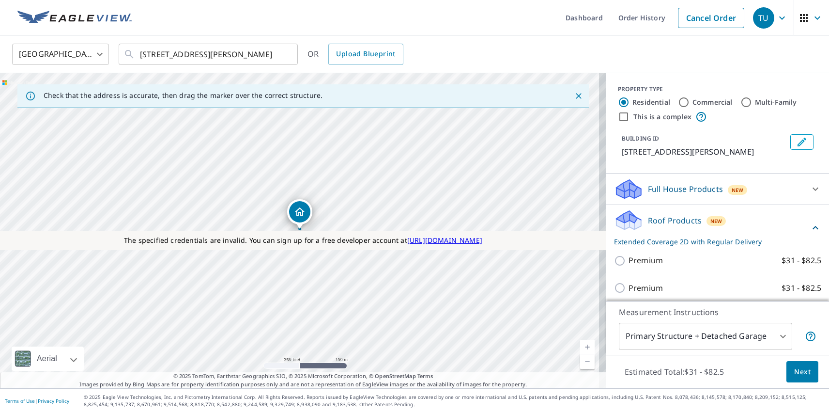
scroll to position [88, 0]
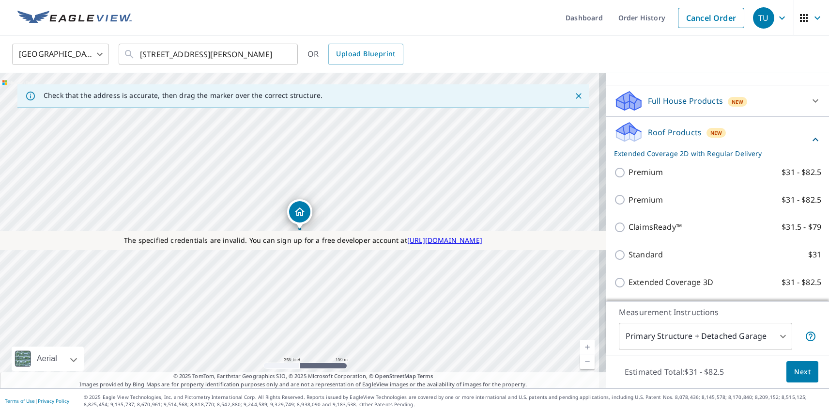
click at [795, 371] on span "Next" at bounding box center [802, 372] width 16 height 12
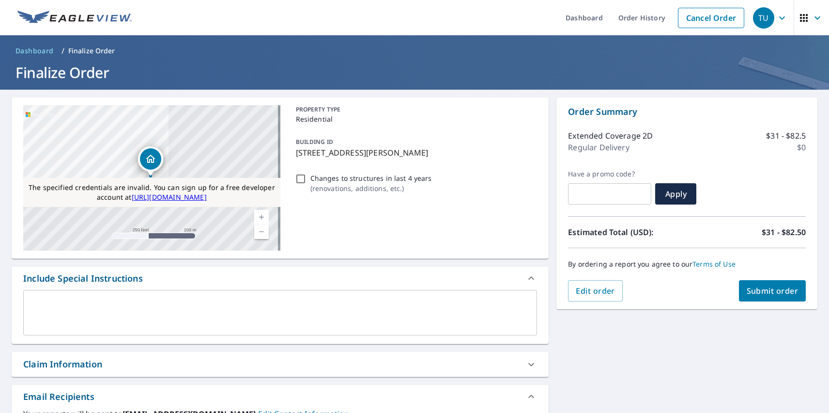
click at [765, 291] on span "Submit order" at bounding box center [773, 290] width 52 height 11
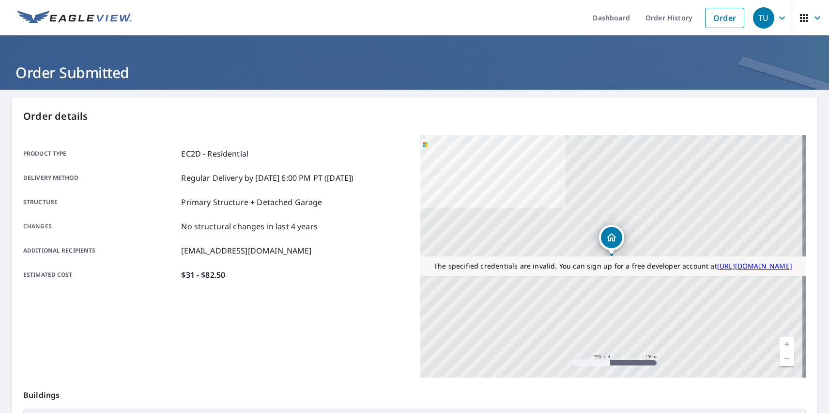
click at [756, 17] on div "TU" at bounding box center [763, 17] width 21 height 21
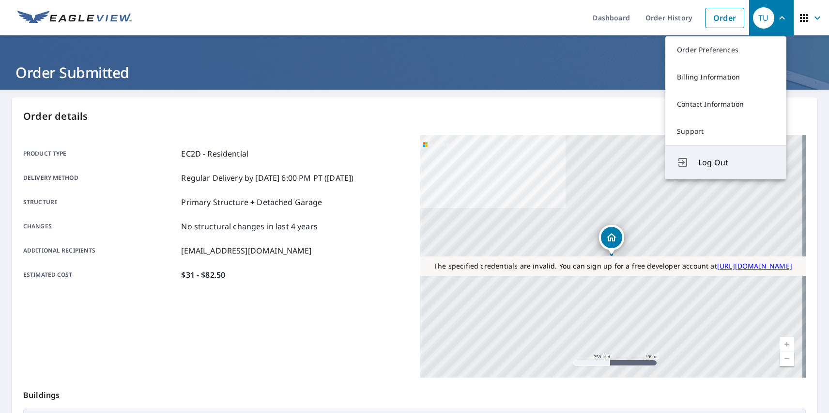
click at [737, 162] on span "Log Out" at bounding box center [736, 162] width 77 height 12
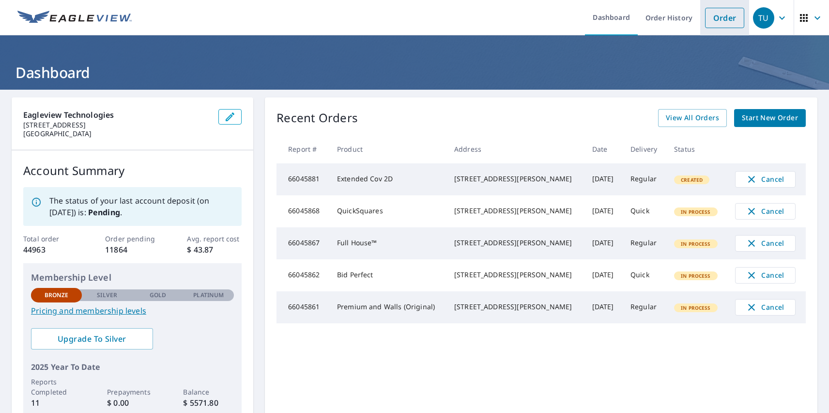
click at [717, 17] on link "Order" at bounding box center [724, 18] width 39 height 20
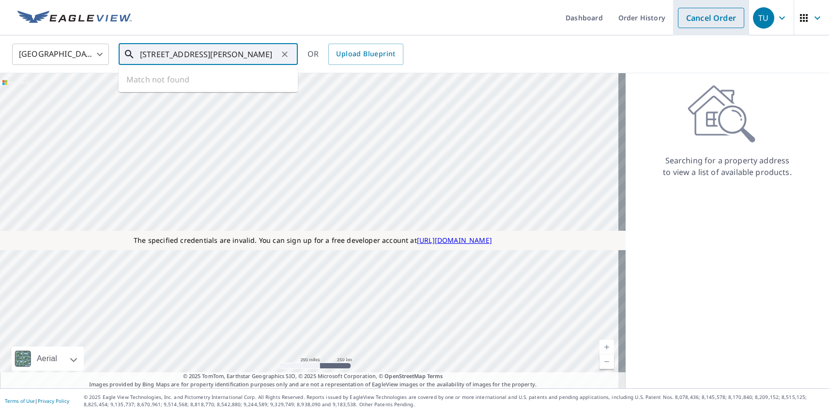
type input "[STREET_ADDRESS][PERSON_NAME]"
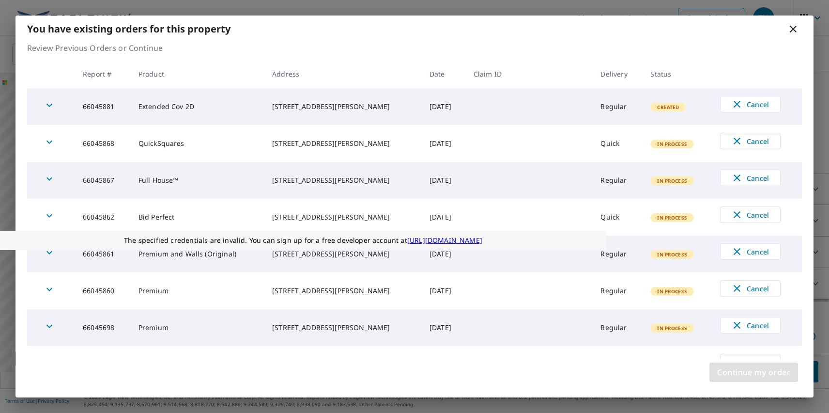
click at [753, 372] on span "Continue my order" at bounding box center [753, 372] width 73 height 14
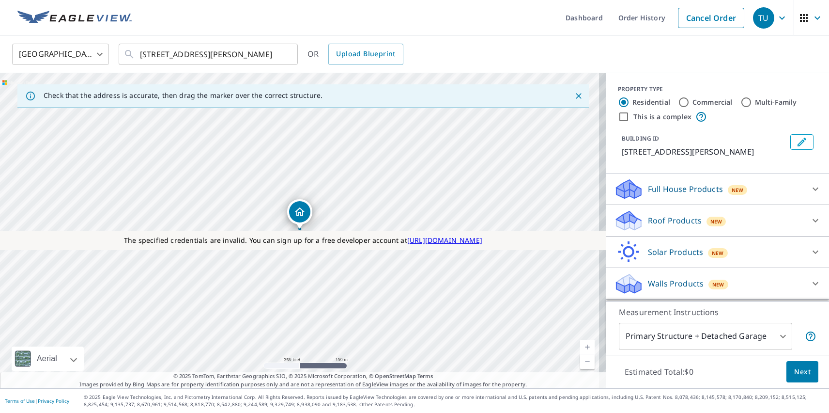
click at [666, 220] on p "Roof Products" at bounding box center [675, 221] width 54 height 12
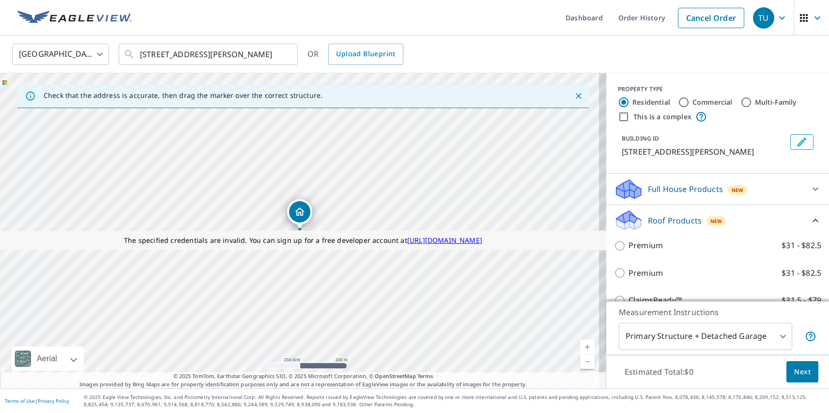
click at [714, 322] on label "Standard $31" at bounding box center [725, 328] width 193 height 12
click at [629, 322] on input "Standard $31" at bounding box center [621, 328] width 15 height 12
checkbox input "true"
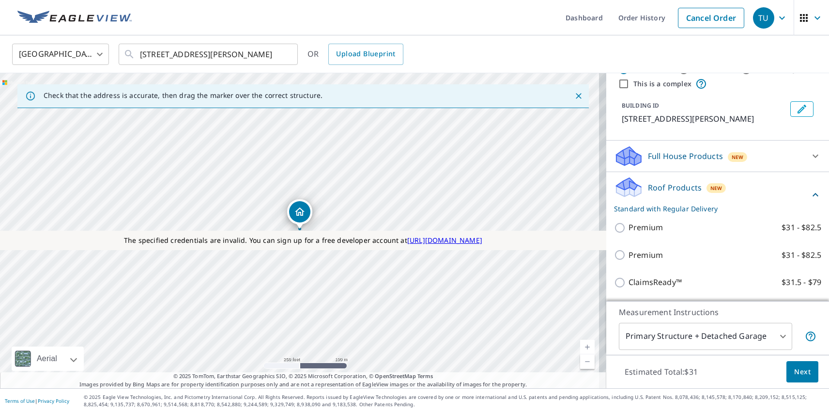
click at [795, 371] on span "Next" at bounding box center [802, 372] width 16 height 12
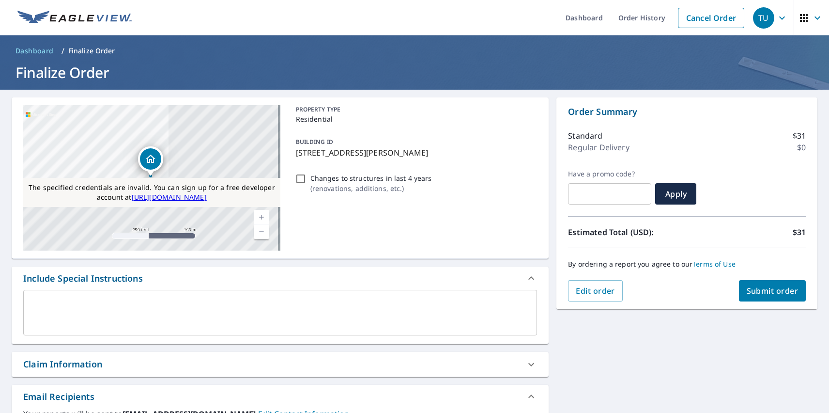
click at [765, 291] on span "Submit order" at bounding box center [773, 290] width 52 height 11
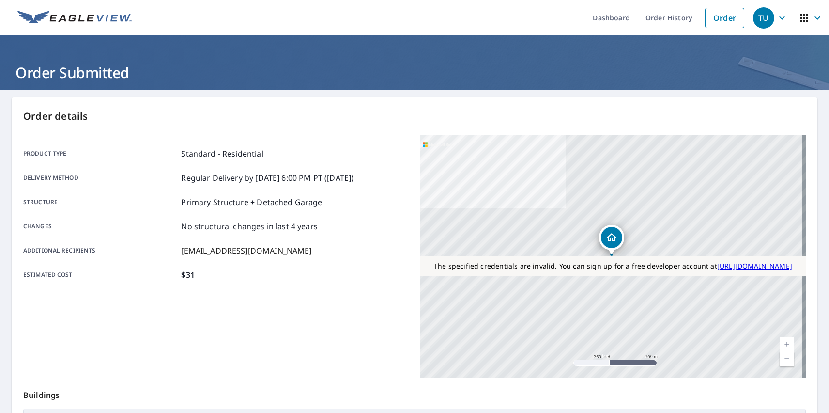
click at [756, 17] on div "TU" at bounding box center [763, 17] width 21 height 21
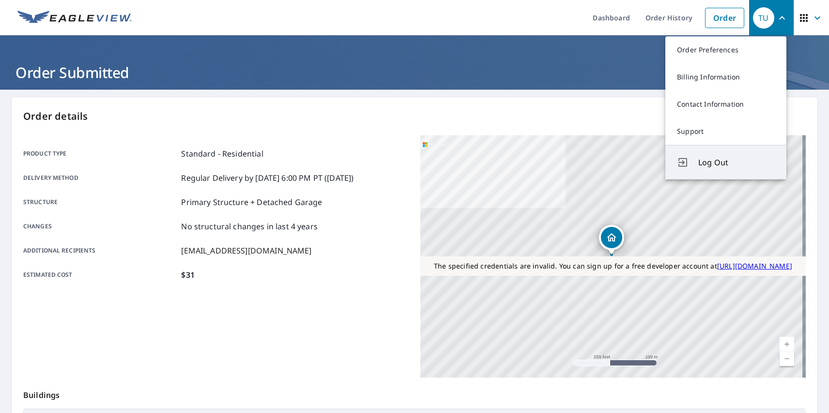
click at [737, 162] on span "Log Out" at bounding box center [736, 162] width 77 height 12
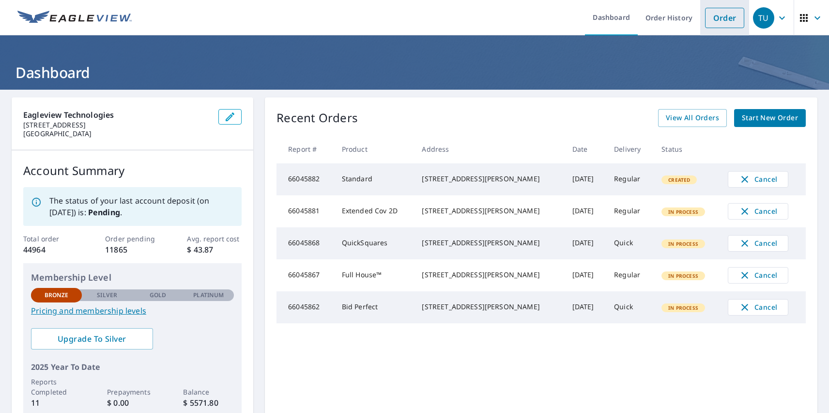
click at [717, 17] on link "Order" at bounding box center [724, 18] width 39 height 20
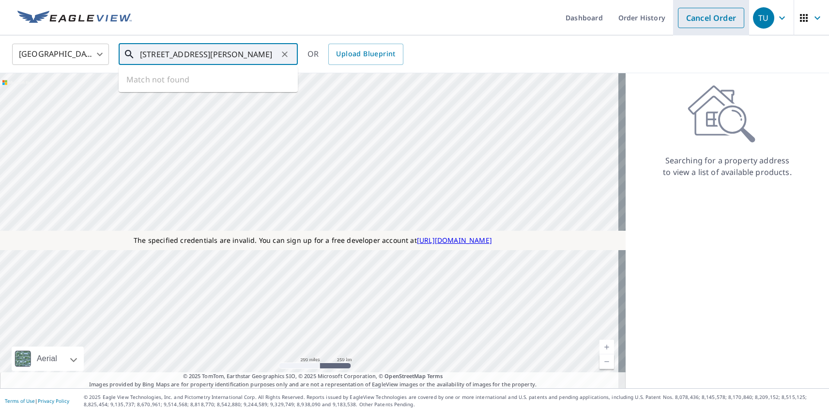
type input "[STREET_ADDRESS][PERSON_NAME]"
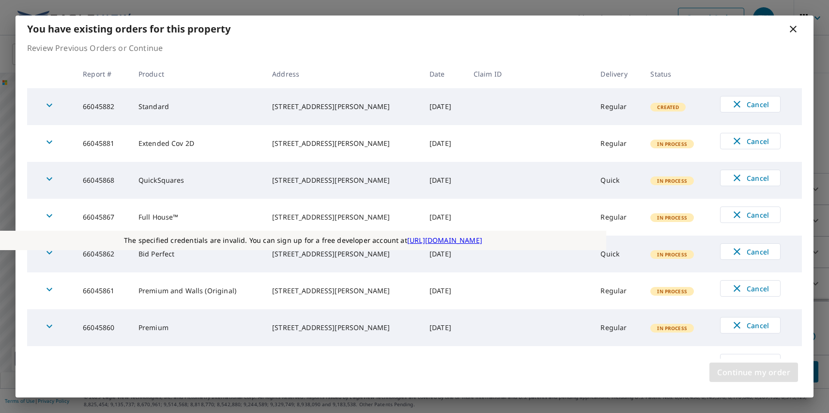
click at [753, 372] on span "Continue my order" at bounding box center [753, 372] width 73 height 14
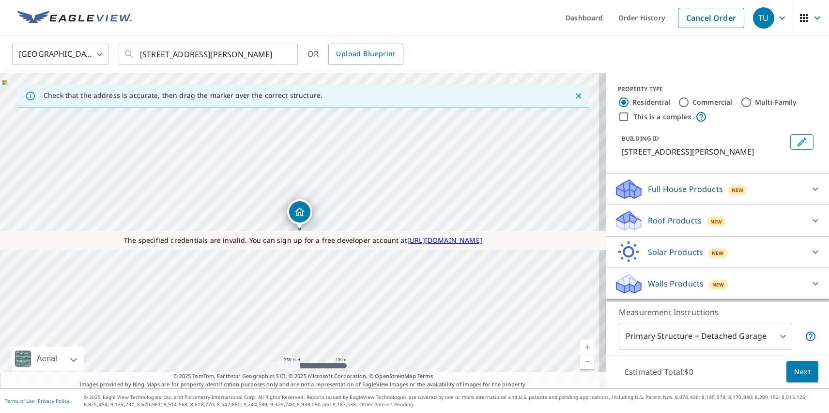
click at [666, 220] on p "Roof Products" at bounding box center [675, 221] width 54 height 12
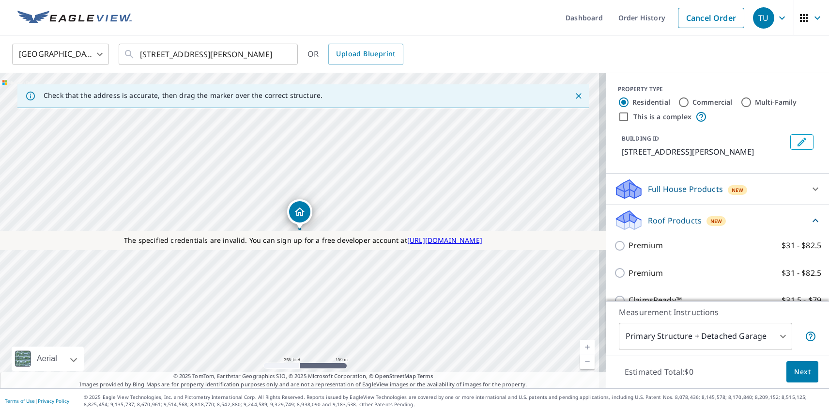
click at [638, 273] on p "Premium" at bounding box center [646, 273] width 34 height 12
click at [629, 273] on input "Premium $31 - $82.5" at bounding box center [621, 273] width 15 height 12
checkbox input "true"
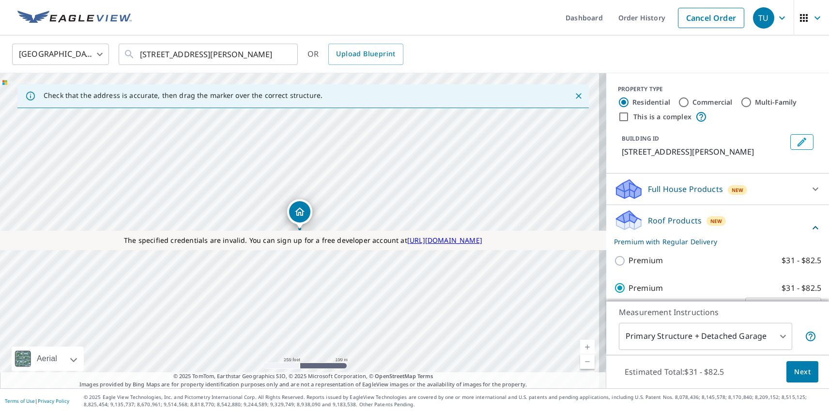
click at [795, 371] on span "Next" at bounding box center [802, 372] width 16 height 12
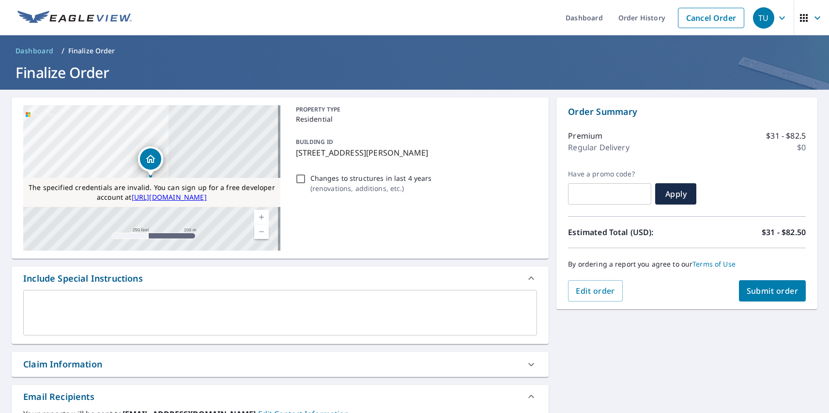
click at [756, 17] on div "TU" at bounding box center [763, 17] width 21 height 21
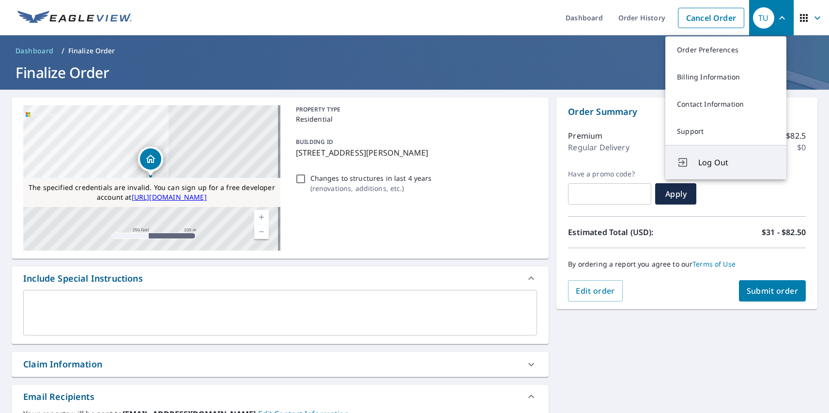
click at [737, 162] on span "Log Out" at bounding box center [736, 162] width 77 height 12
